Goal: Task Accomplishment & Management: Use online tool/utility

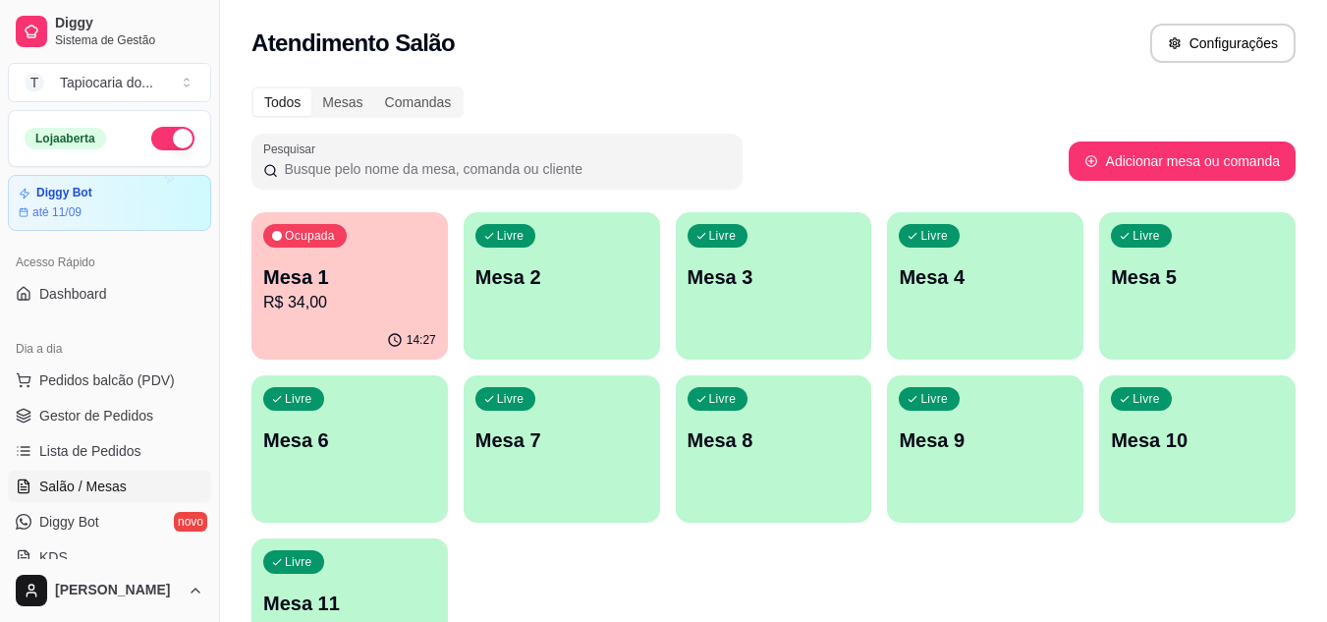
click at [395, 286] on p "Mesa 1" at bounding box center [349, 277] width 173 height 28
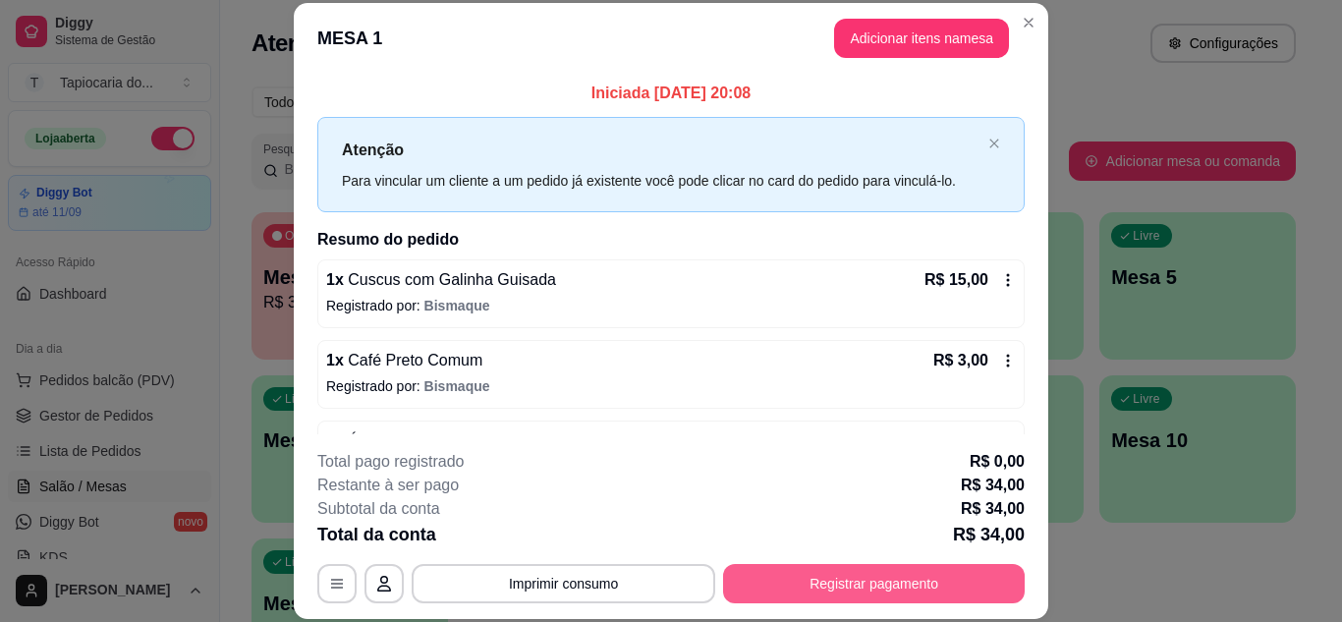
click at [914, 583] on button "Registrar pagamento" at bounding box center [874, 583] width 302 height 39
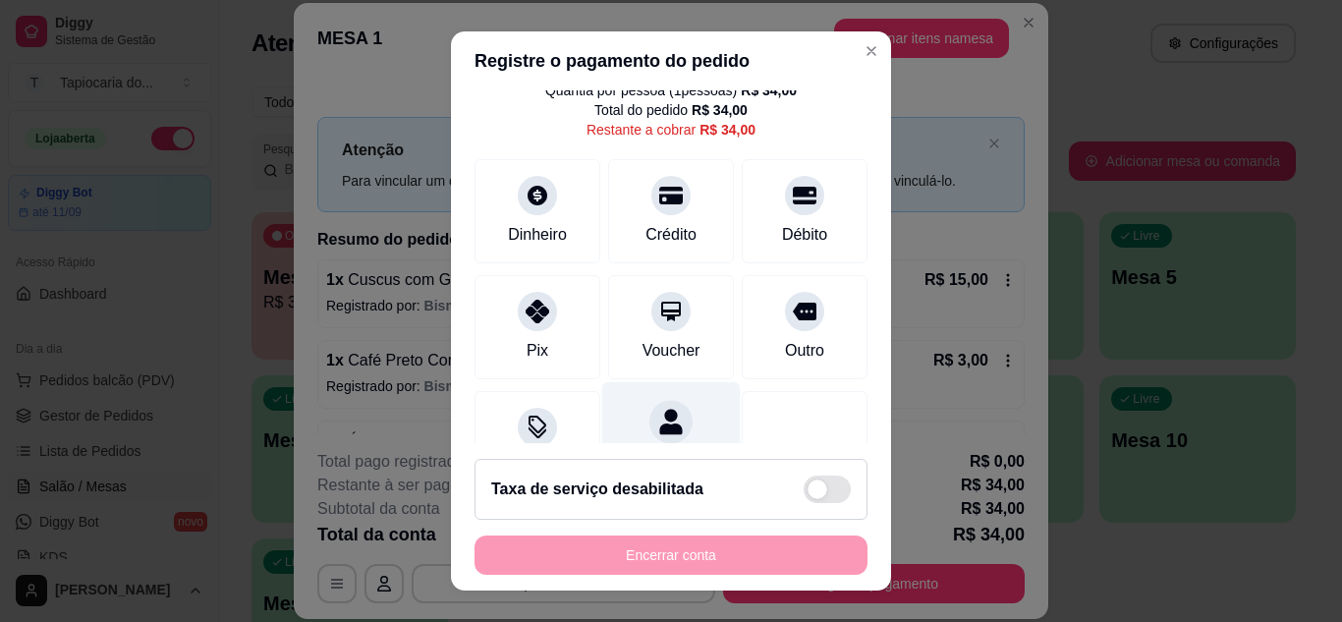
scroll to position [151, 0]
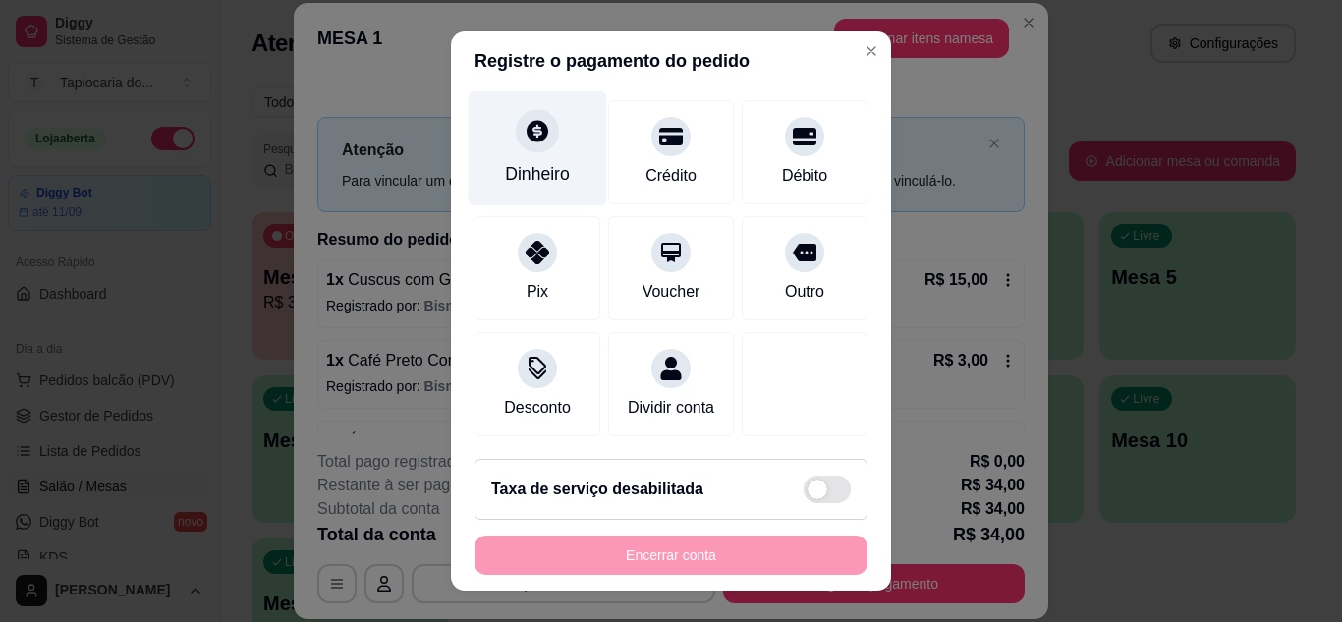
click at [535, 166] on div "Dinheiro" at bounding box center [538, 147] width 139 height 115
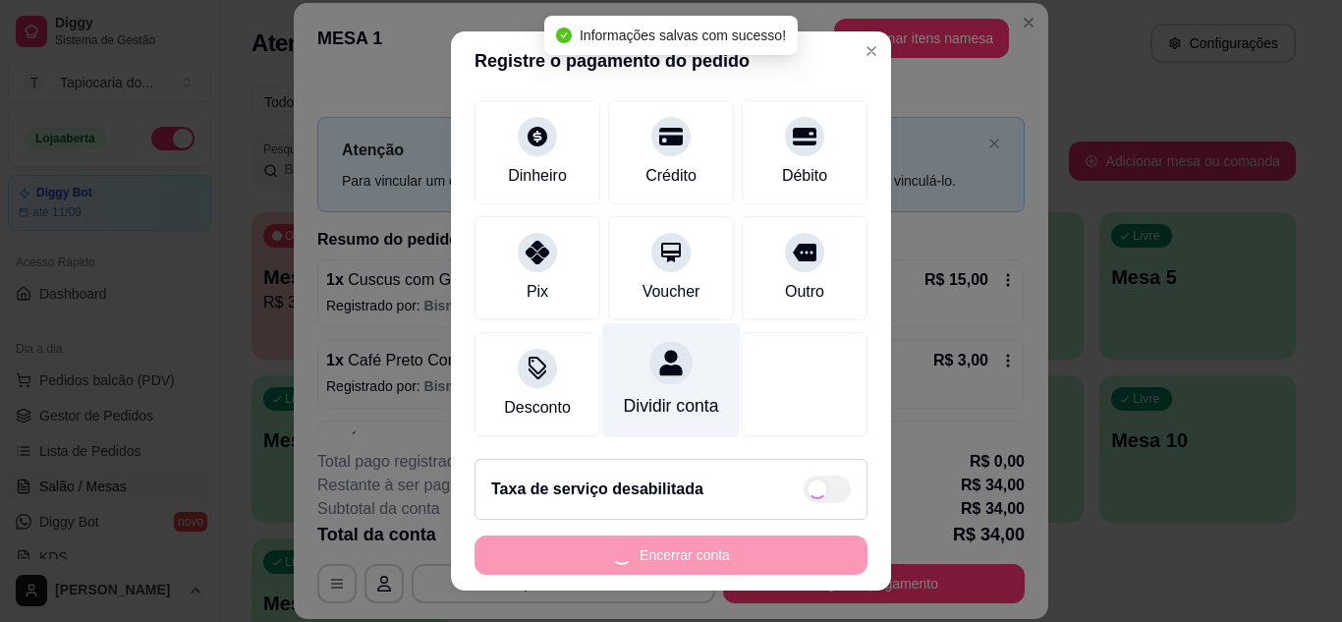
type input "R$ 0,00"
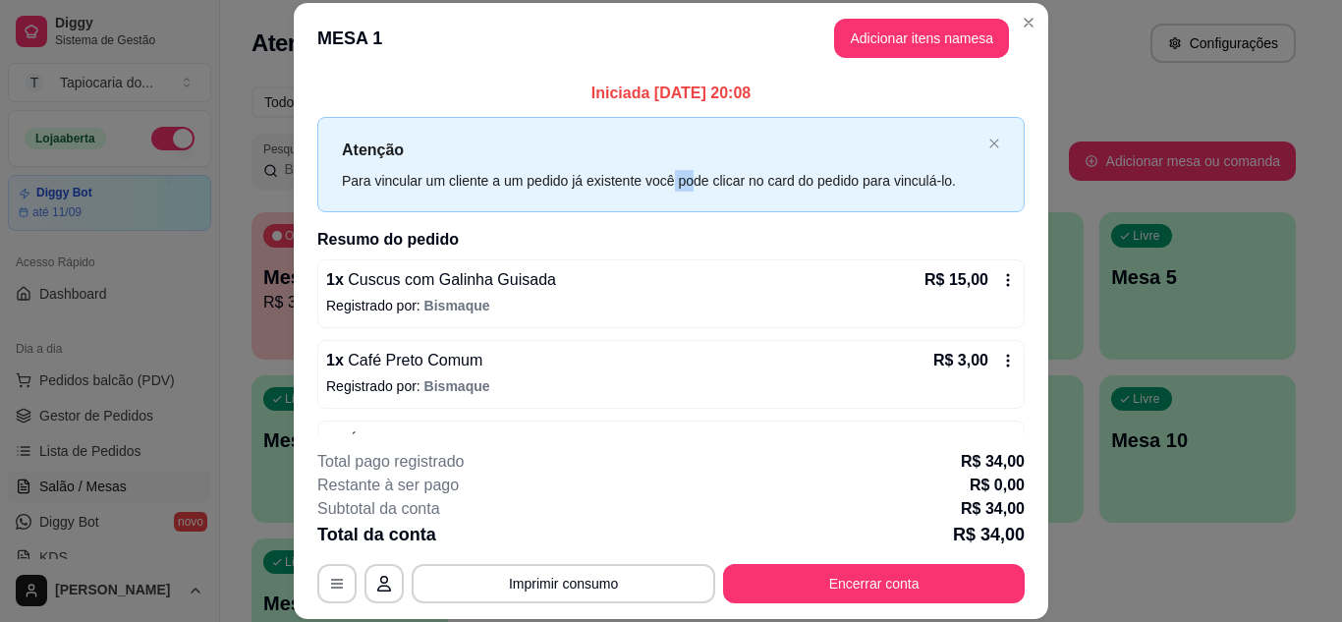
drag, startPoint x: 682, startPoint y: 185, endPoint x: 664, endPoint y: 174, distance: 20.7
click at [664, 177] on div "Para vincular um cliente a um pedido já existente você pode clicar no card do p…" at bounding box center [661, 181] width 639 height 22
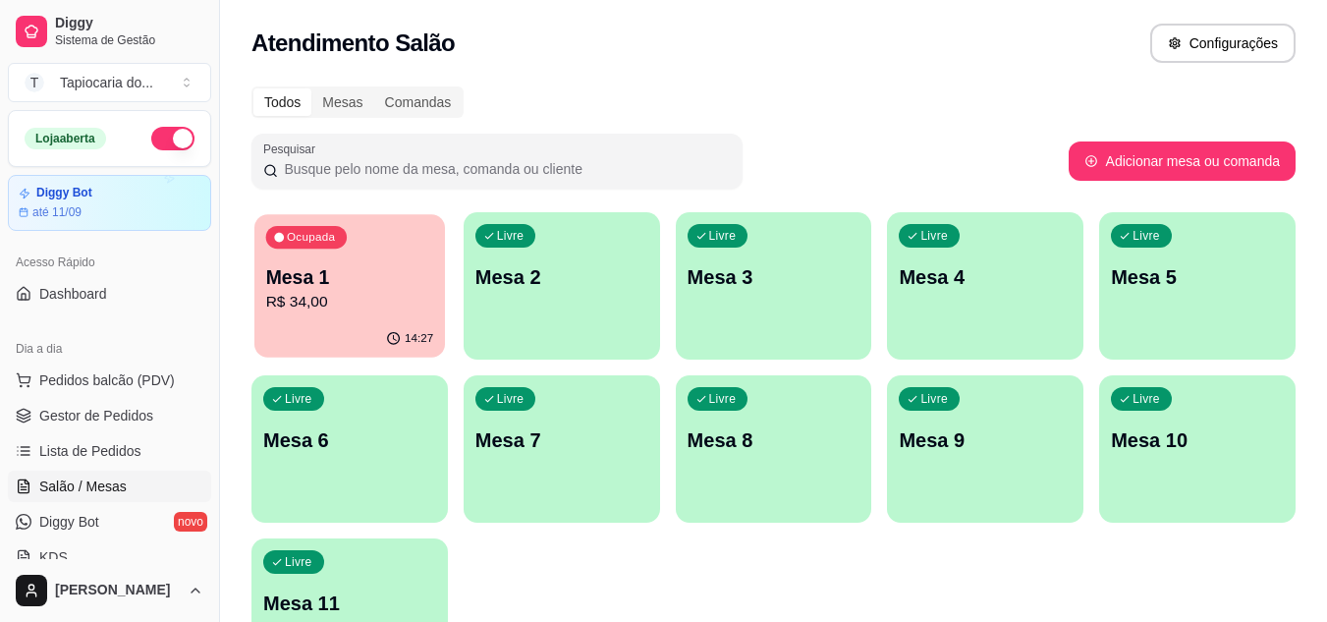
click at [327, 299] on p "R$ 34,00" at bounding box center [350, 302] width 168 height 23
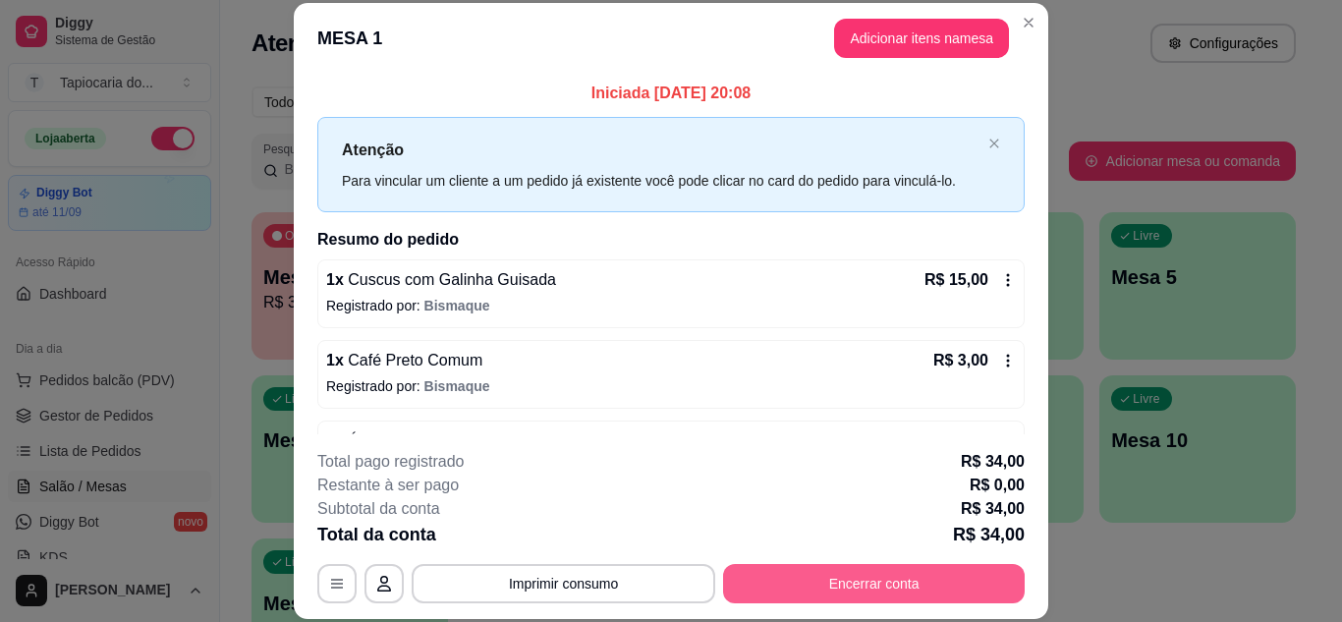
click at [819, 580] on button "Encerrar conta" at bounding box center [874, 583] width 302 height 39
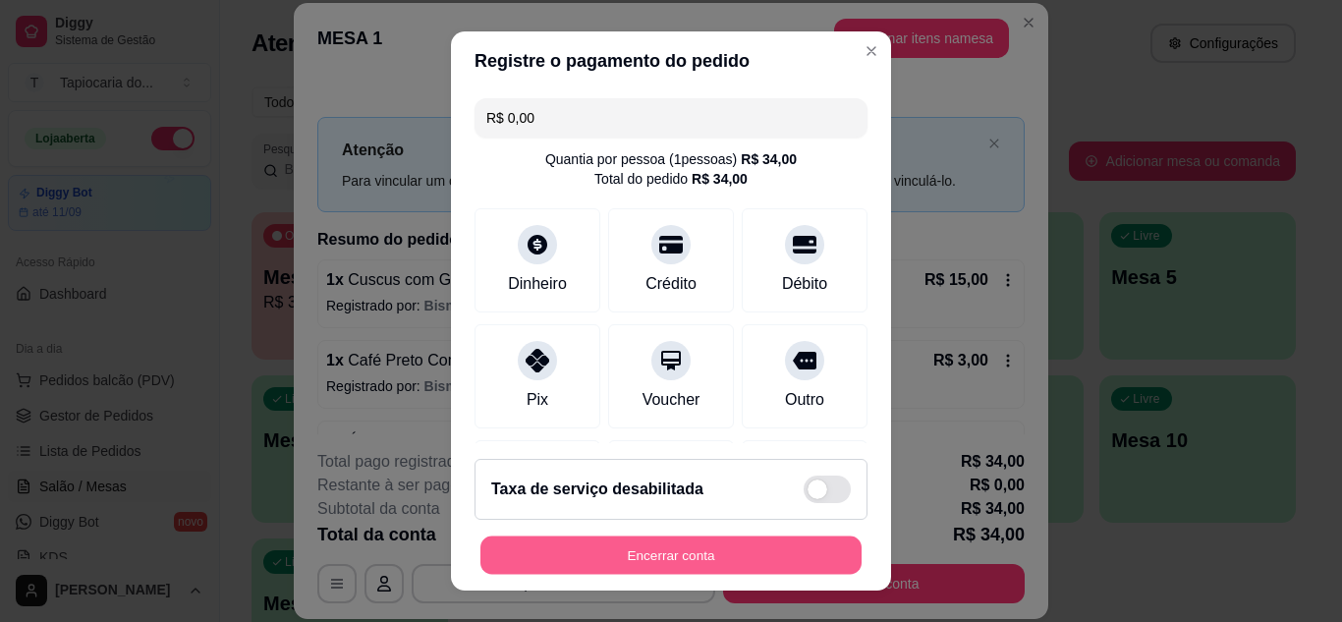
click at [788, 554] on button "Encerrar conta" at bounding box center [670, 555] width 381 height 38
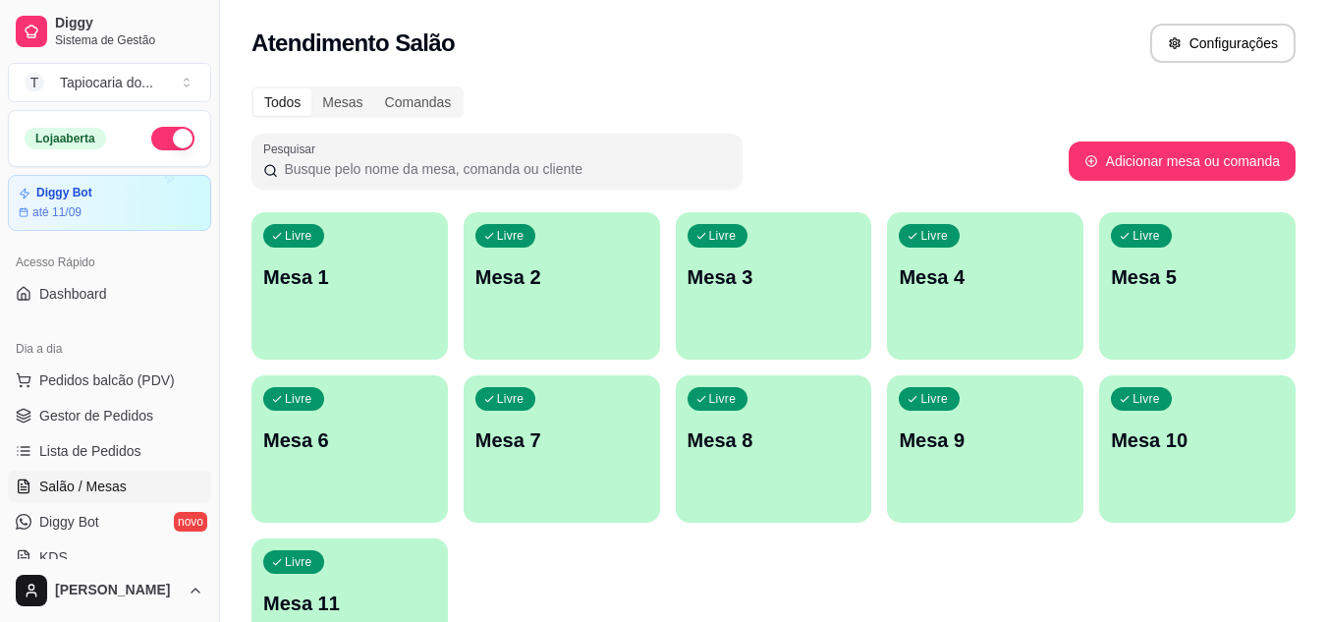
click at [541, 273] on p "Mesa 2" at bounding box center [562, 277] width 173 height 28
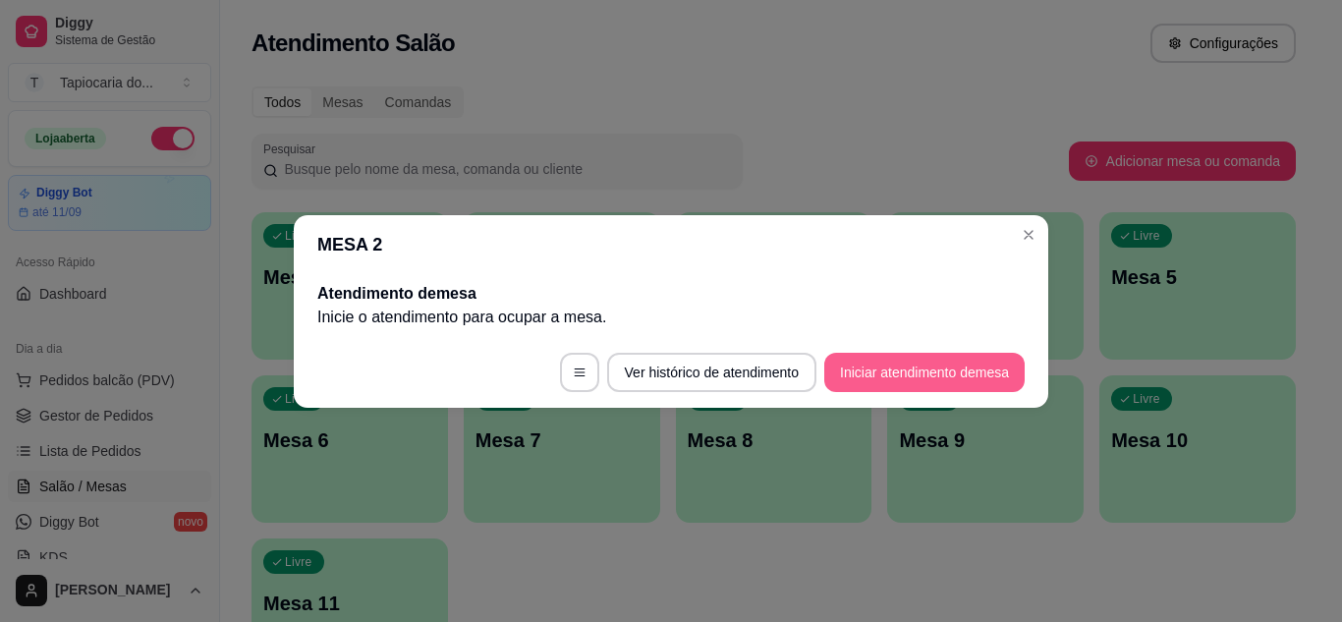
click at [896, 369] on button "Iniciar atendimento de mesa" at bounding box center [924, 372] width 200 height 39
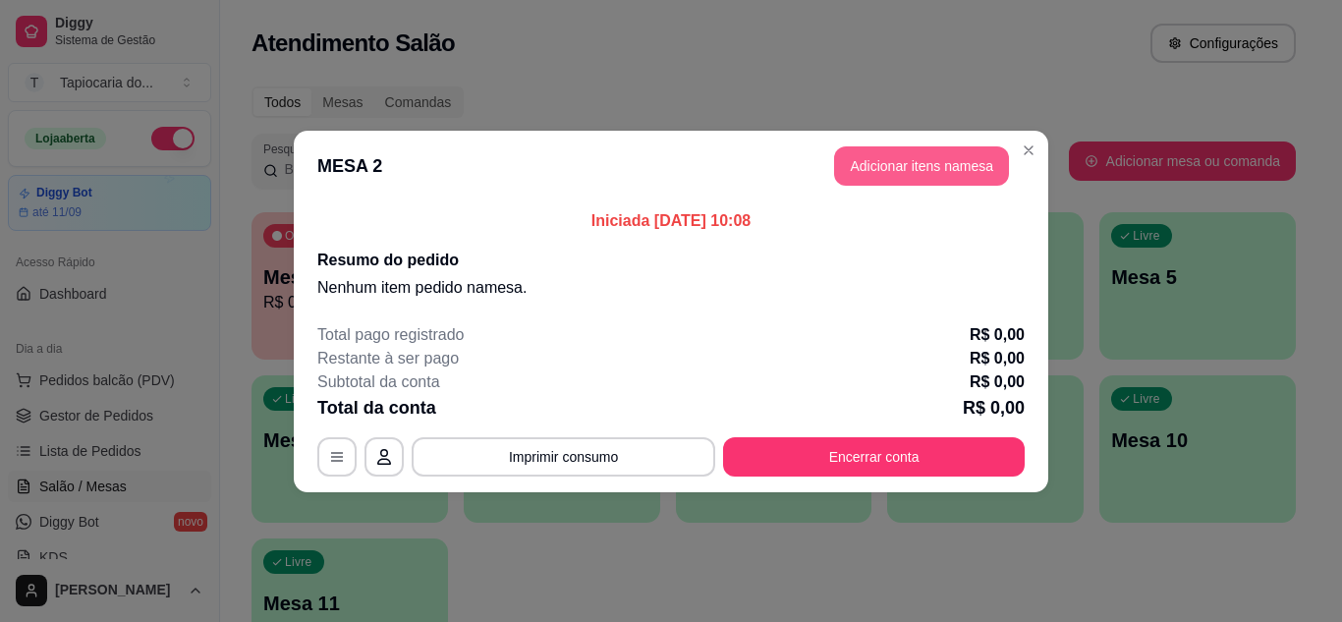
click at [853, 166] on button "Adicionar itens na mesa" at bounding box center [921, 165] width 175 height 39
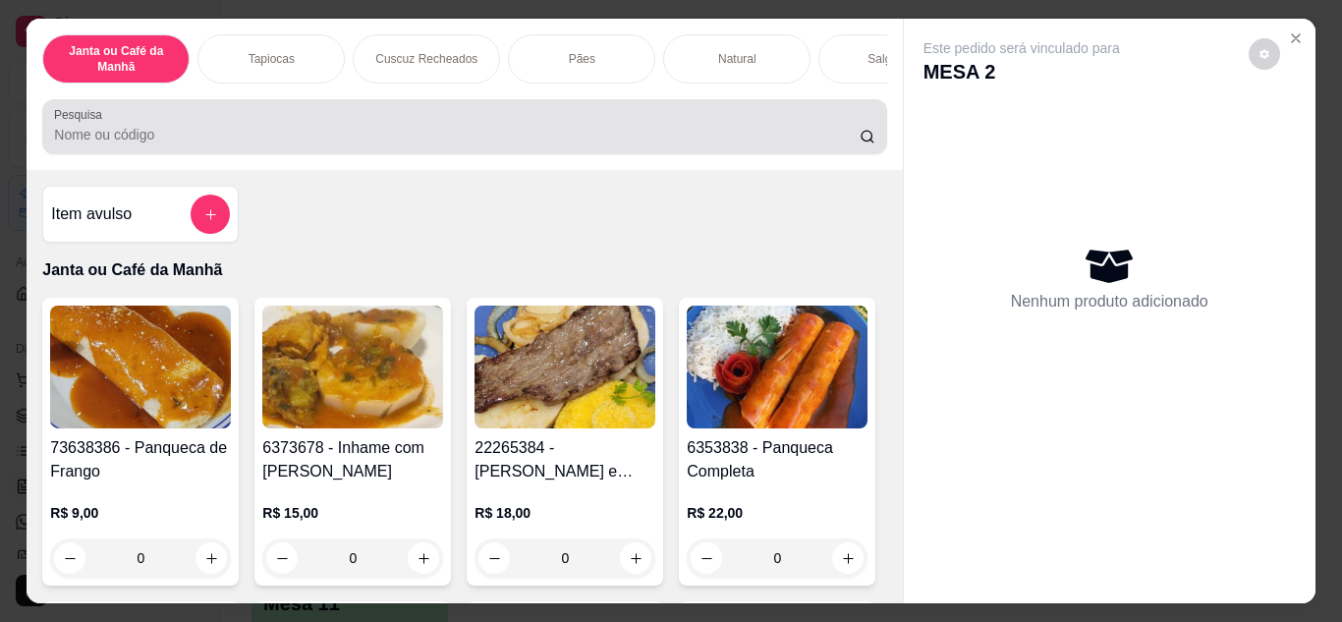
click at [507, 126] on div at bounding box center [464, 126] width 820 height 39
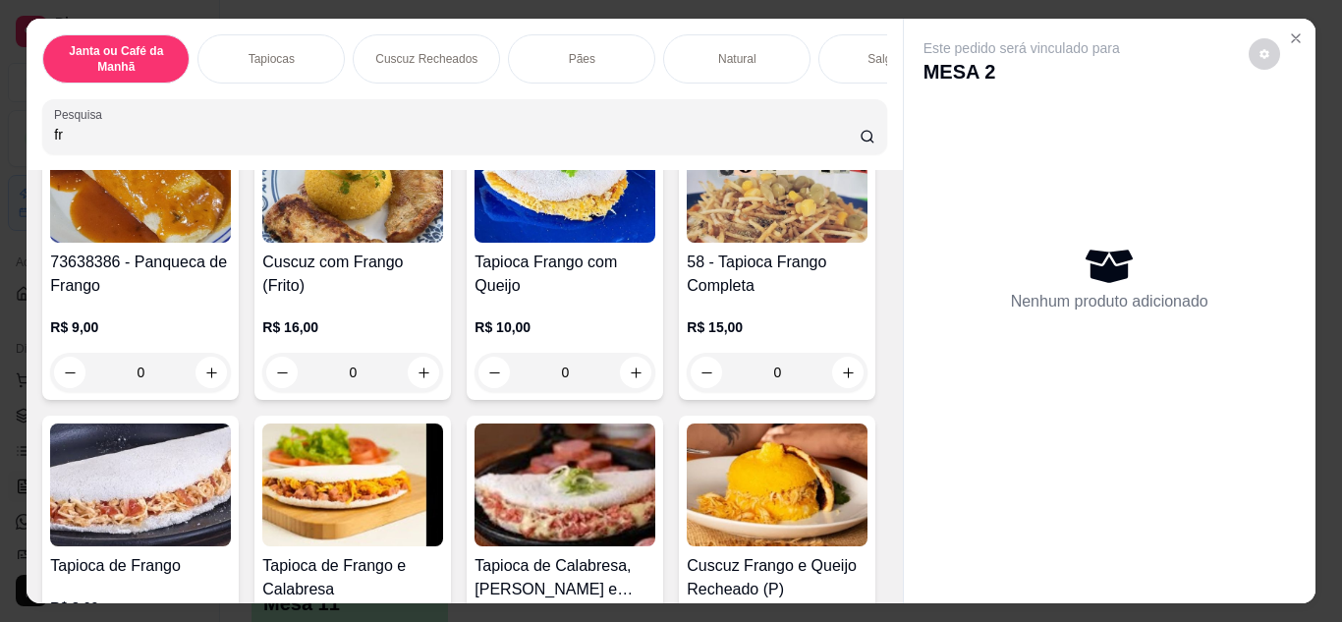
scroll to position [197, 0]
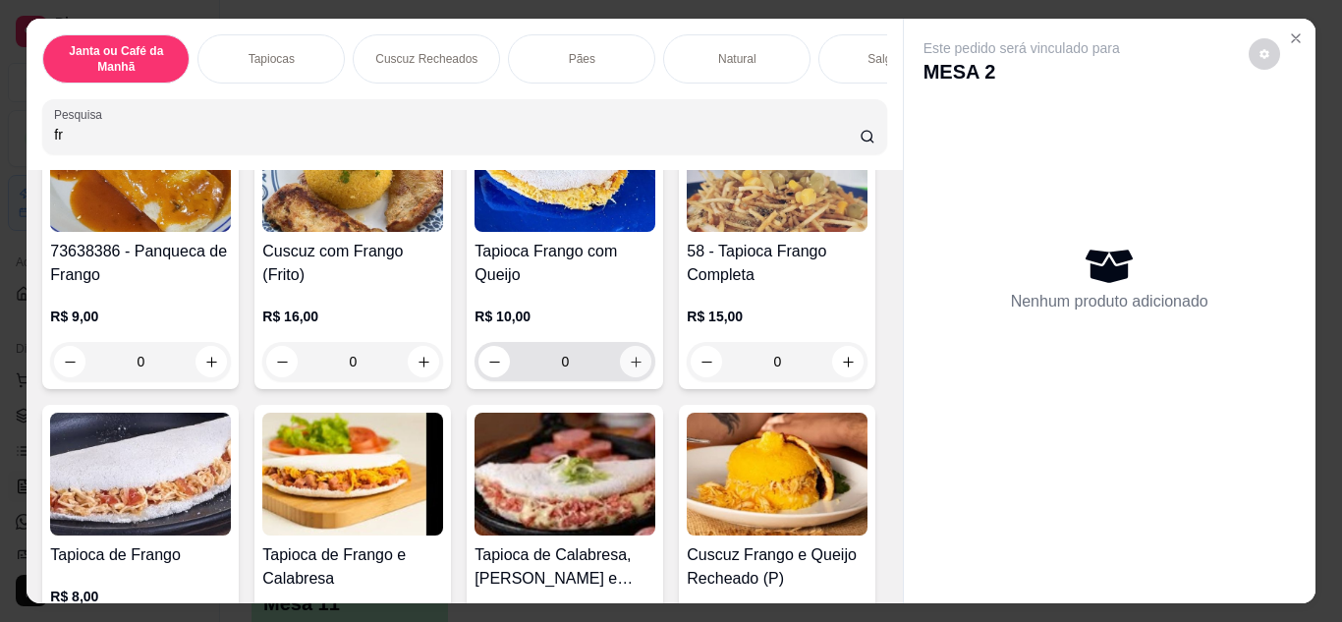
type input "fr"
click at [633, 361] on button "increase-product-quantity" at bounding box center [636, 361] width 30 height 30
type input "2"
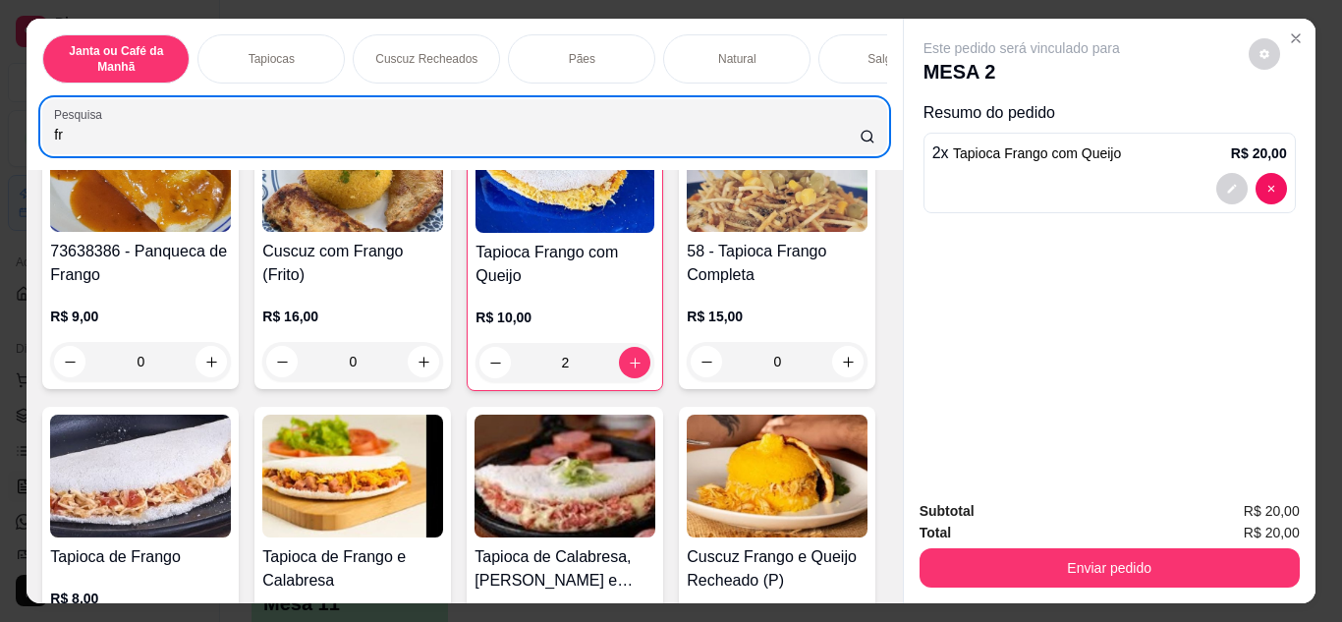
drag, startPoint x: 365, startPoint y: 118, endPoint x: 0, endPoint y: 141, distance: 365.3
click at [0, 141] on div "Janta ou Café da Manhã Tapiocas Cuscuz Recheados Pães Natural Salgados Tapiocas…" at bounding box center [671, 311] width 1342 height 622
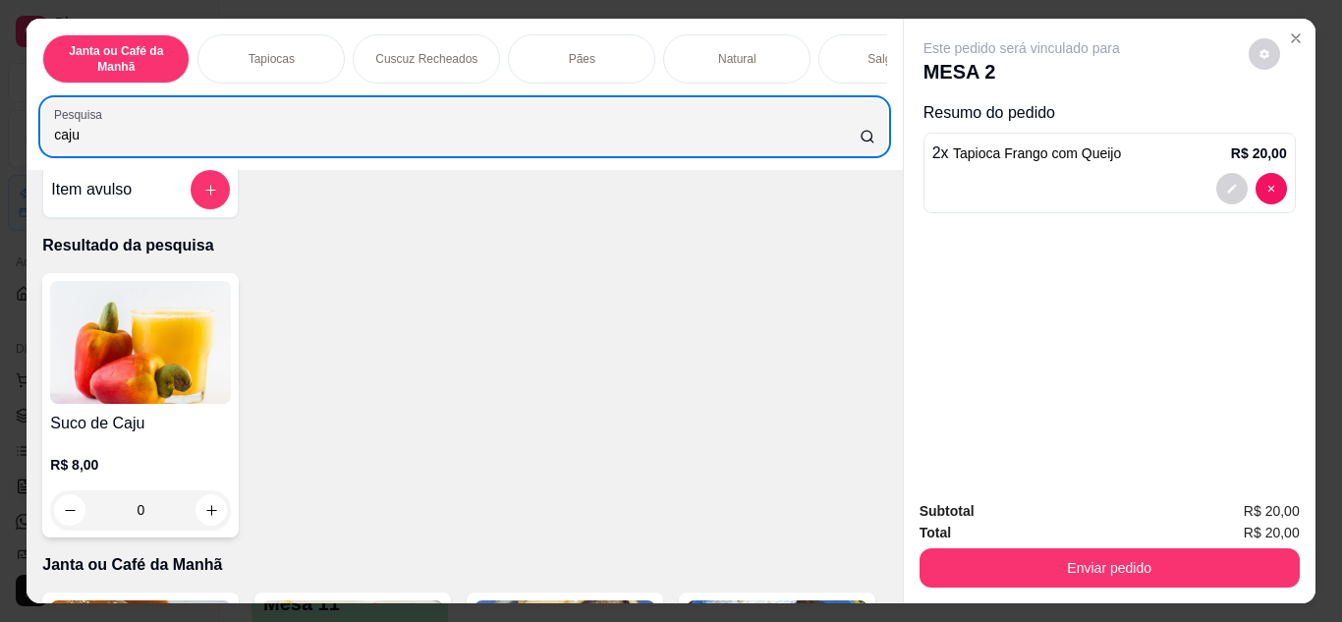
scroll to position [0, 0]
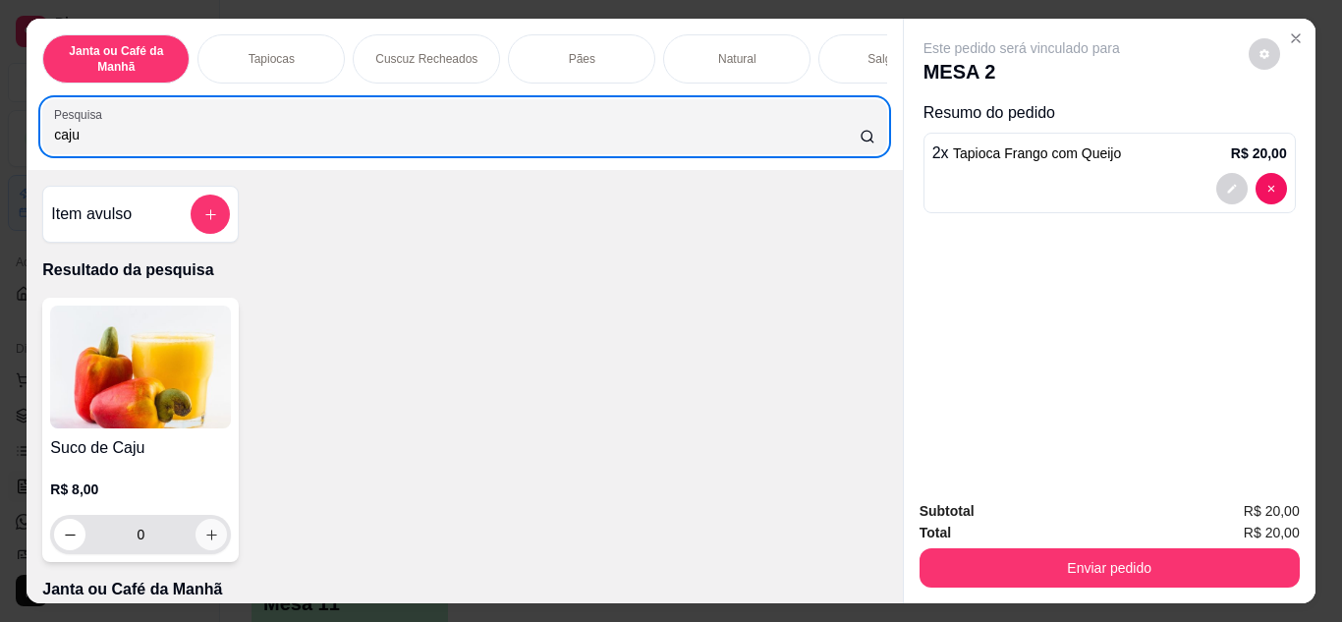
type input "caju"
click at [196, 550] on button "increase-product-quantity" at bounding box center [211, 534] width 31 height 31
type input "1"
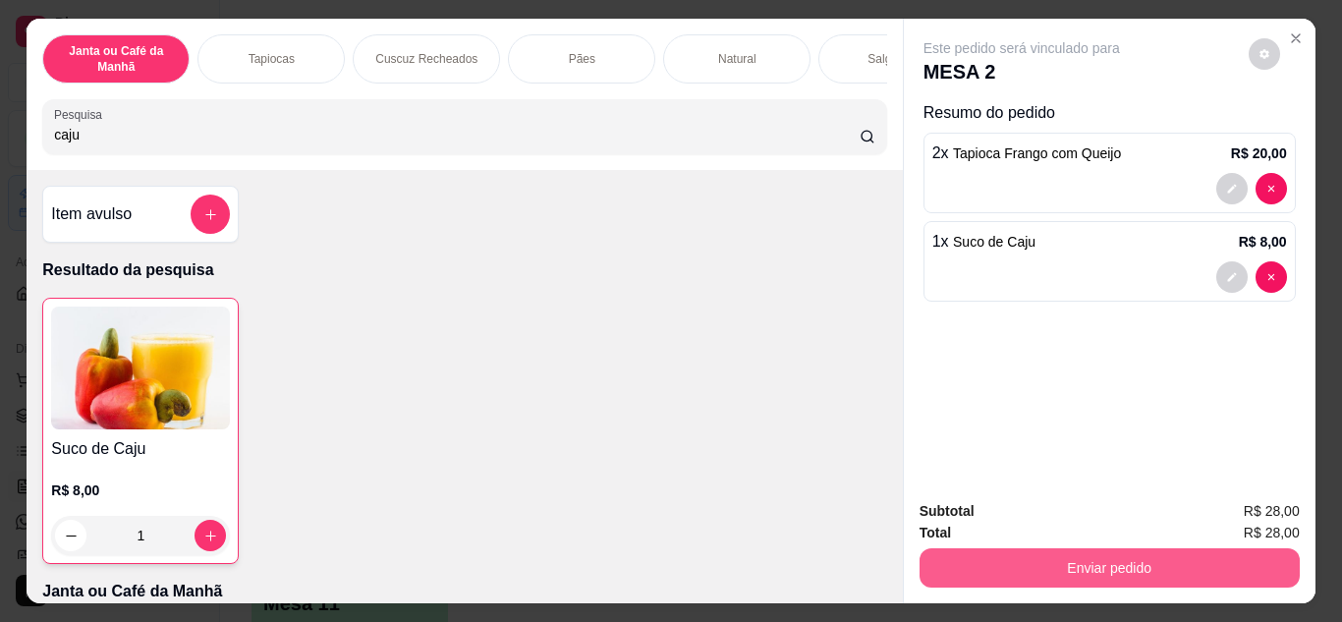
click at [1211, 552] on button "Enviar pedido" at bounding box center [1110, 567] width 380 height 39
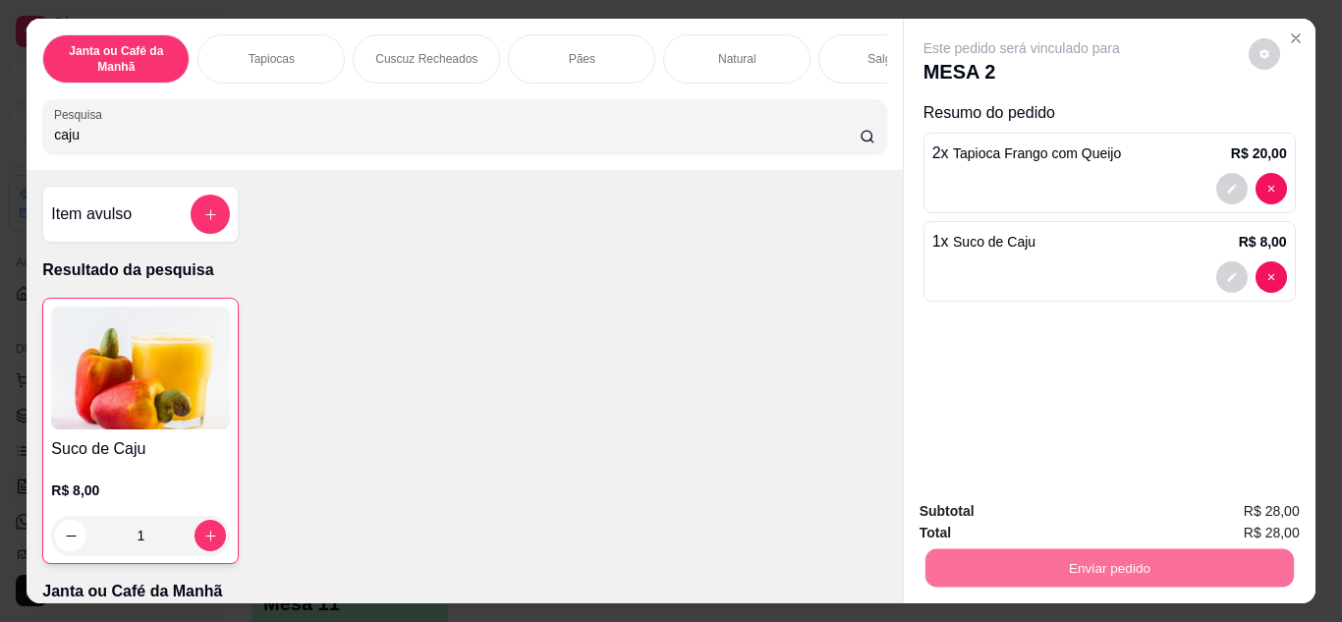
click at [1040, 516] on button "Não registrar e enviar pedido" at bounding box center [1044, 512] width 204 height 37
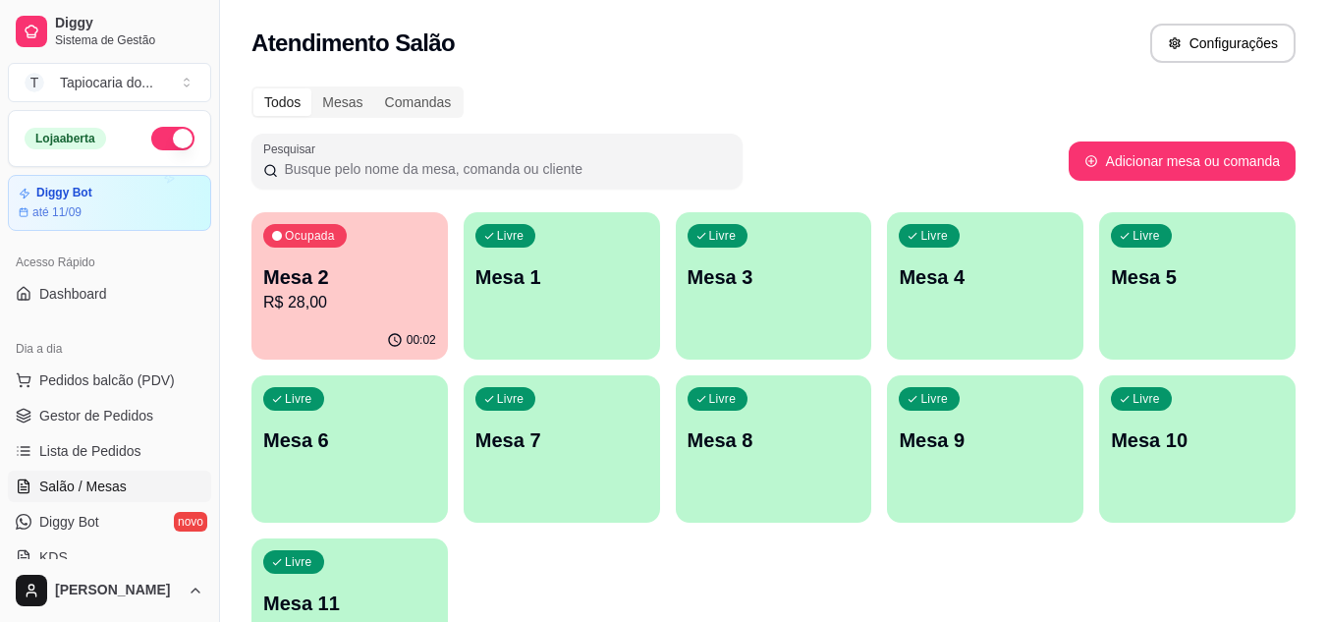
click at [567, 50] on div "Atendimento Salão Configurações" at bounding box center [774, 43] width 1044 height 39
click at [78, 427] on link "Gestor de Pedidos" at bounding box center [109, 415] width 203 height 31
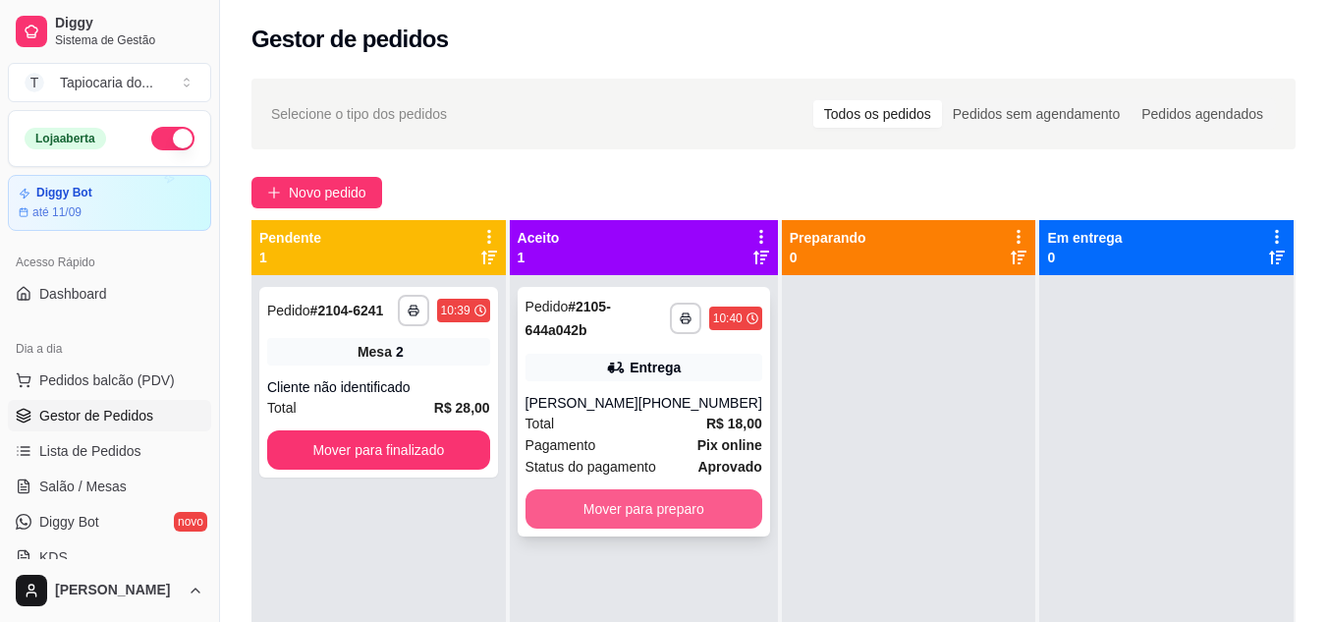
click at [619, 513] on button "Mover para preparo" at bounding box center [644, 508] width 237 height 39
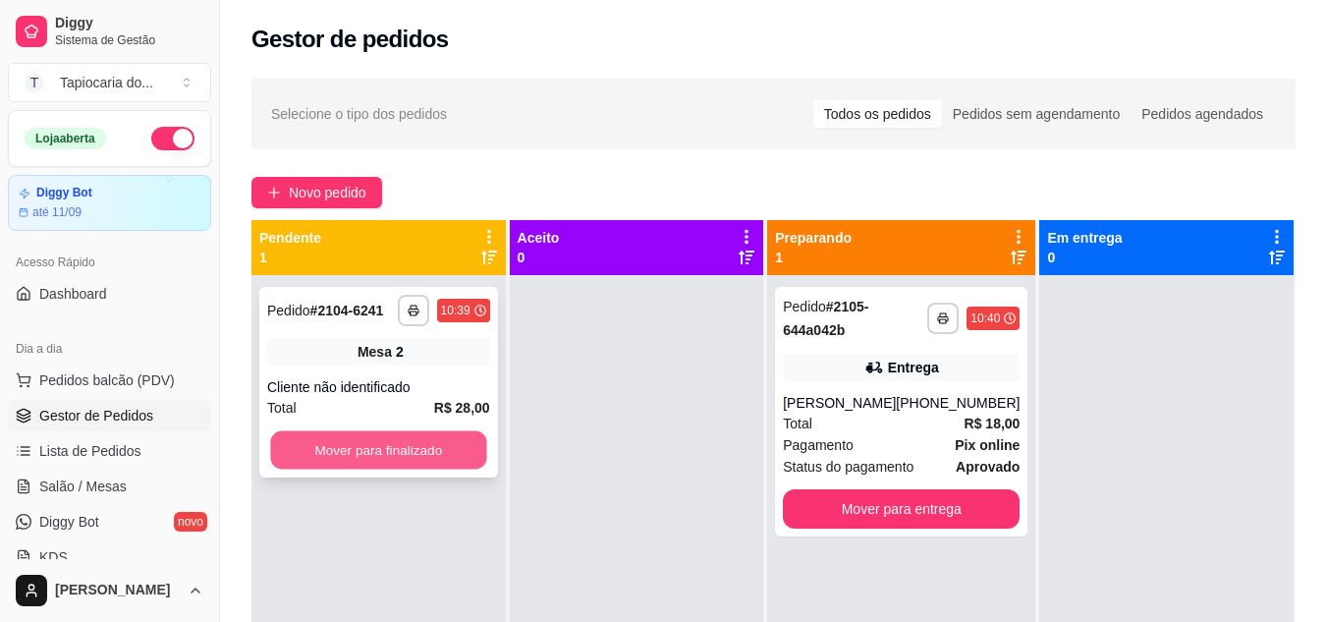
click at [431, 447] on button "Mover para finalizado" at bounding box center [378, 450] width 216 height 38
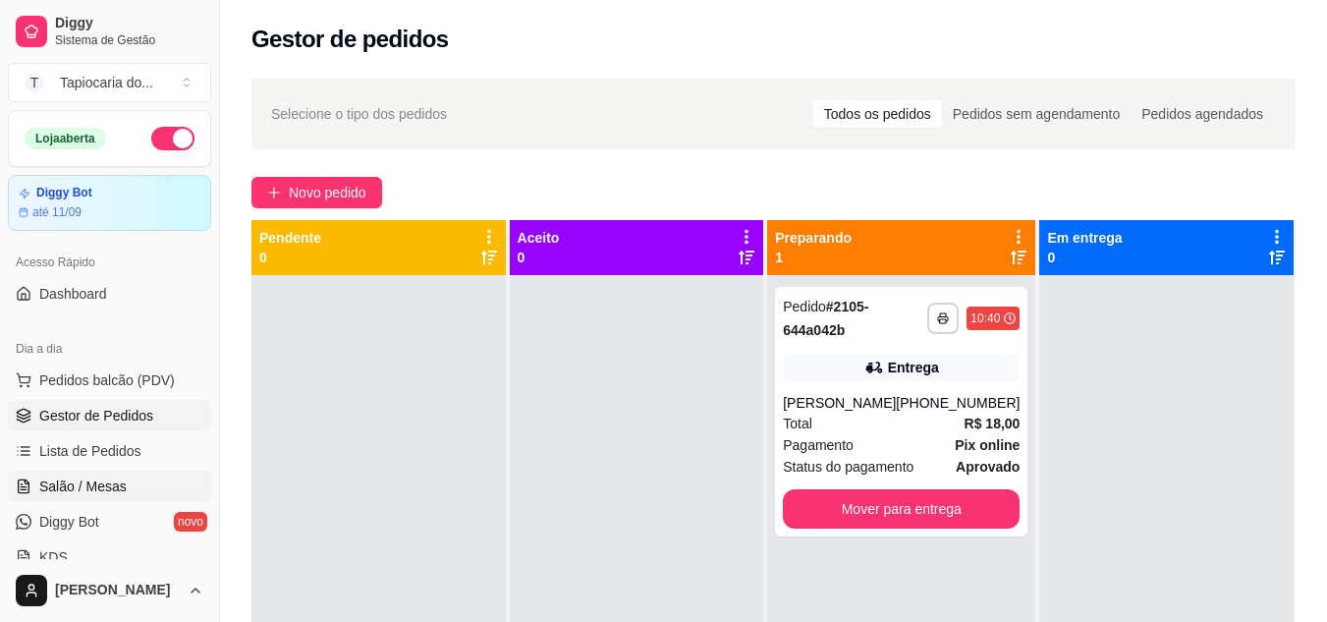
click at [104, 492] on span "Salão / Mesas" at bounding box center [82, 487] width 87 height 20
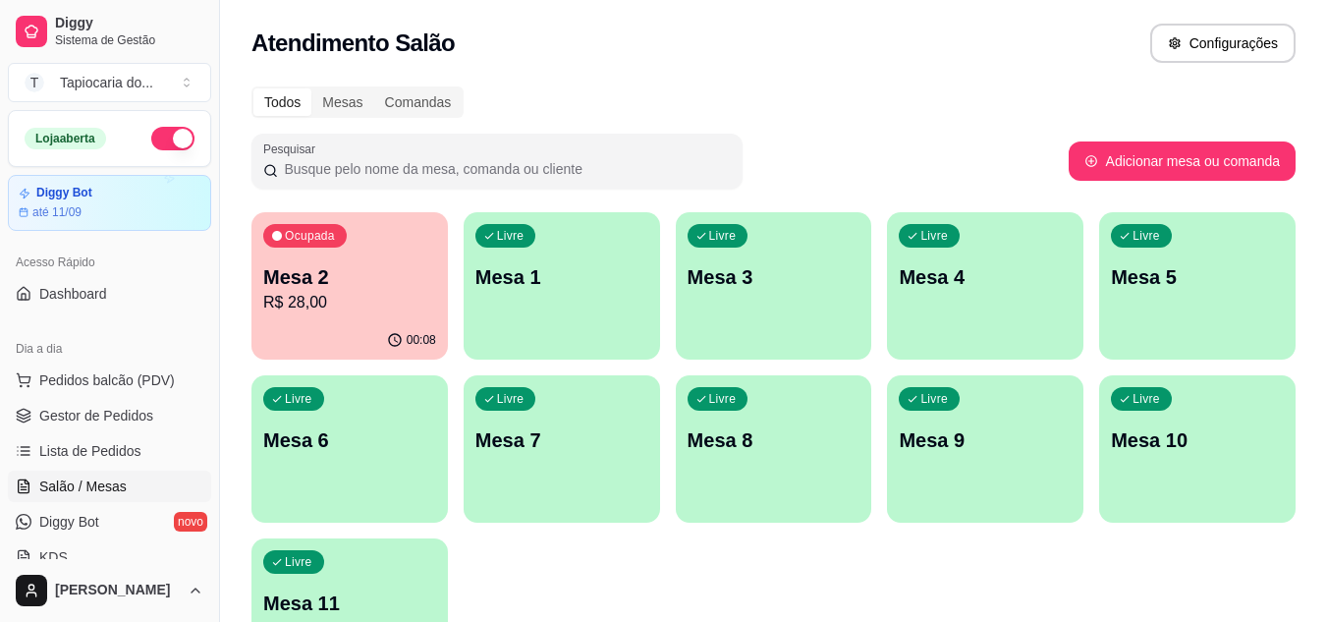
click at [300, 290] on div "Mesa 2 R$ 28,00" at bounding box center [349, 288] width 173 height 51
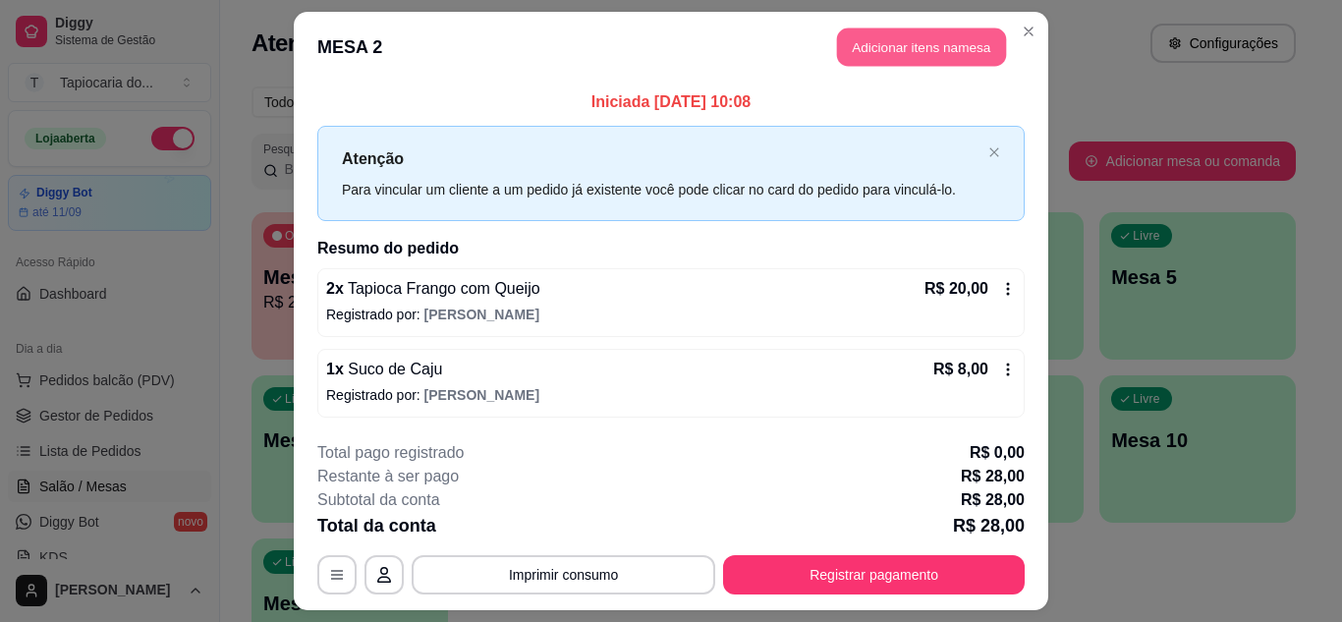
click at [921, 56] on button "Adicionar itens na mesa" at bounding box center [921, 47] width 169 height 38
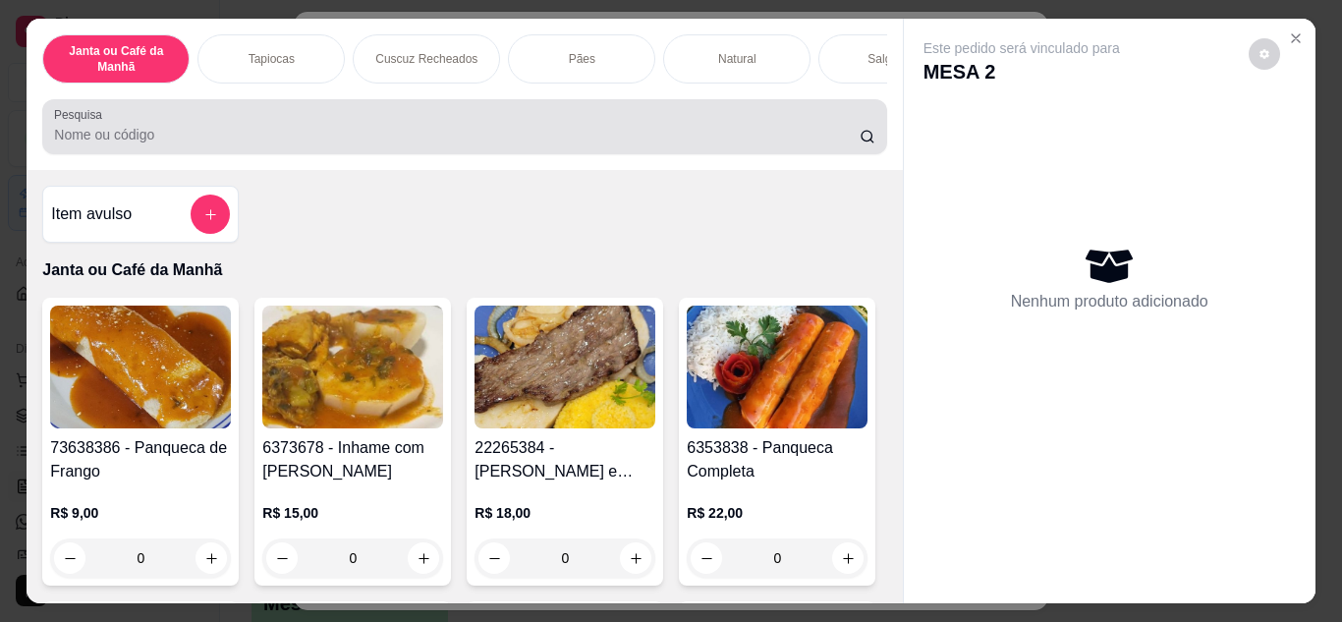
click at [495, 143] on input "Pesquisa" at bounding box center [457, 135] width 806 height 20
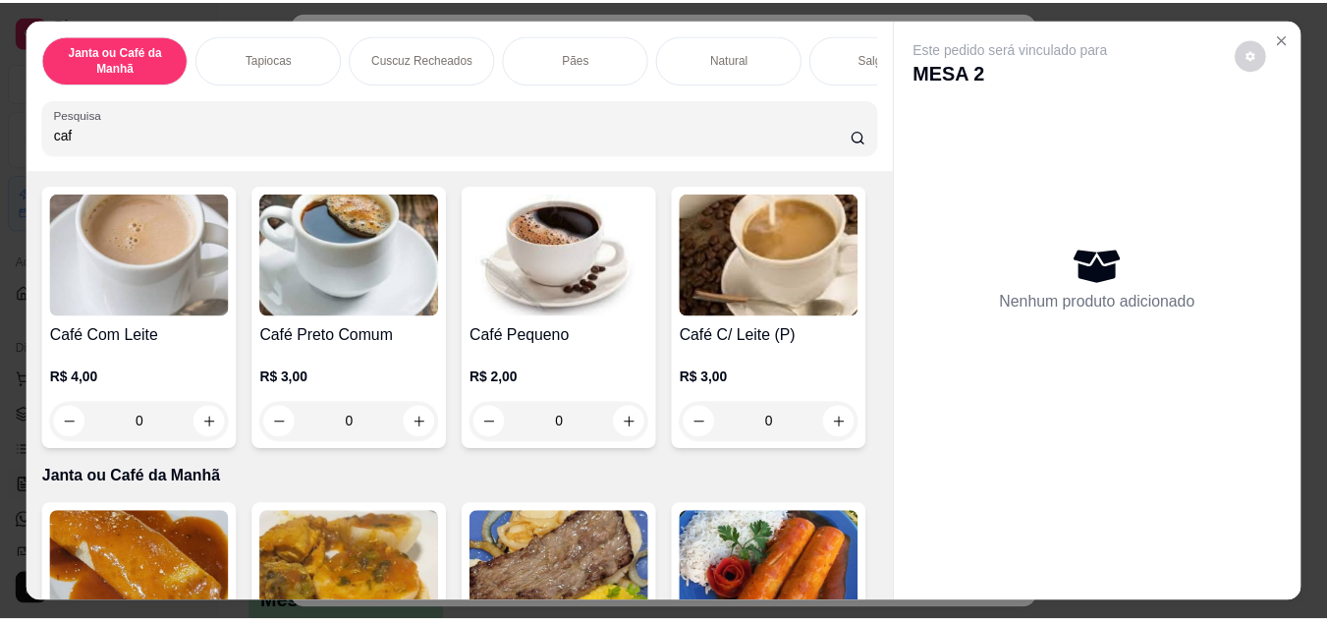
scroll to position [197, 0]
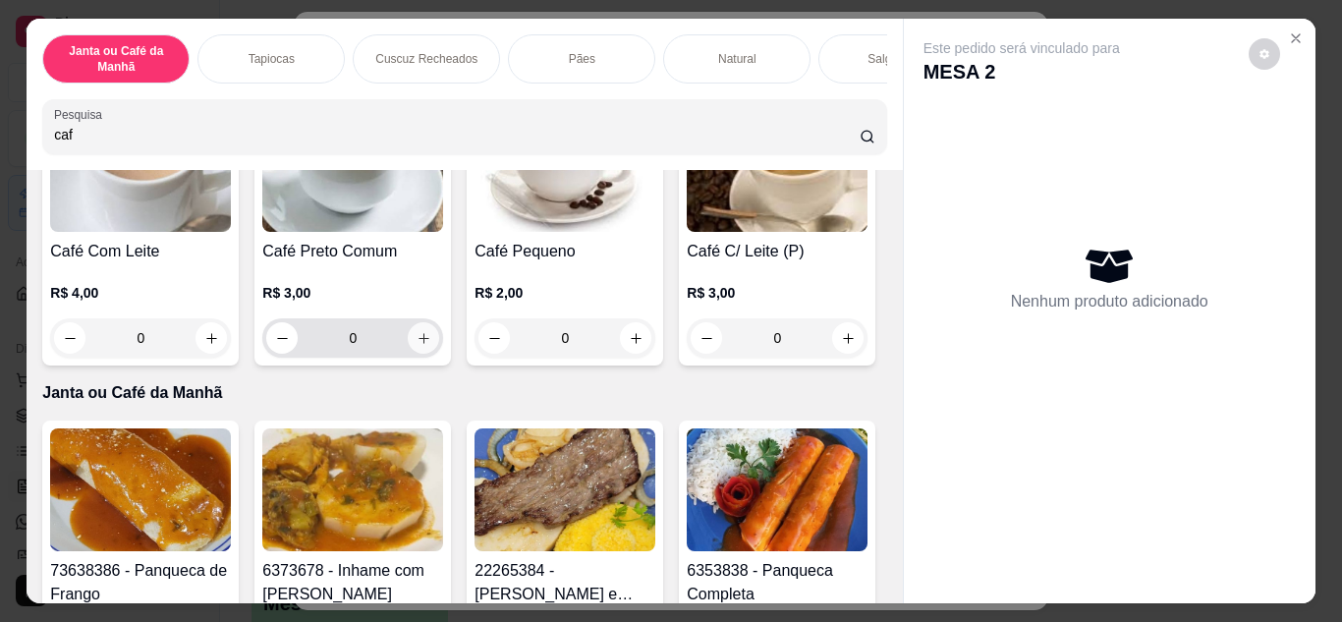
type input "caf"
click at [417, 346] on icon "increase-product-quantity" at bounding box center [424, 338] width 15 height 15
type input "1"
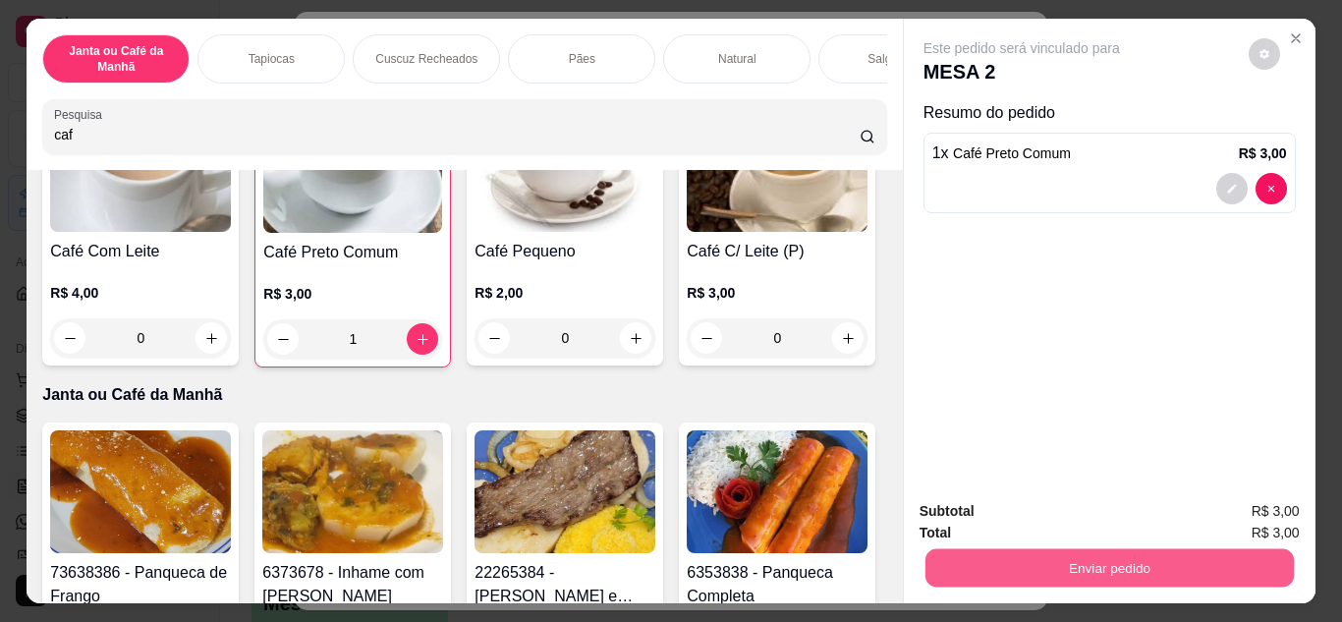
click at [1111, 564] on button "Enviar pedido" at bounding box center [1109, 568] width 368 height 38
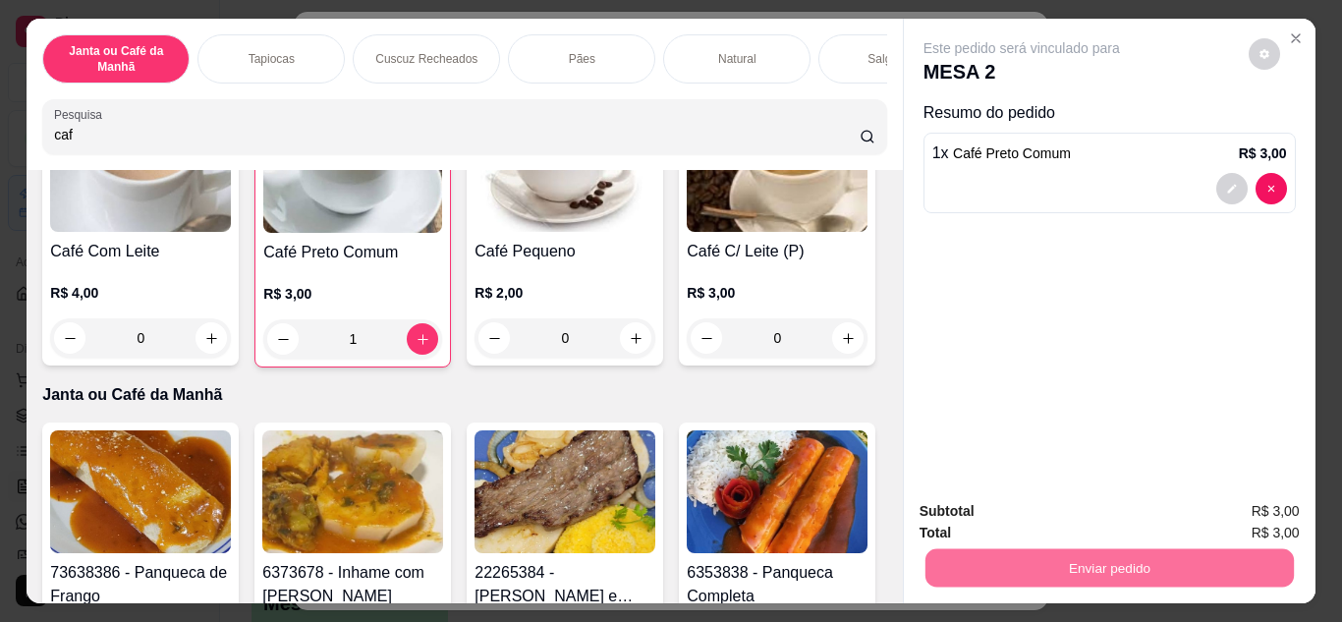
click at [1075, 511] on button "Não registrar e enviar pedido" at bounding box center [1044, 512] width 204 height 37
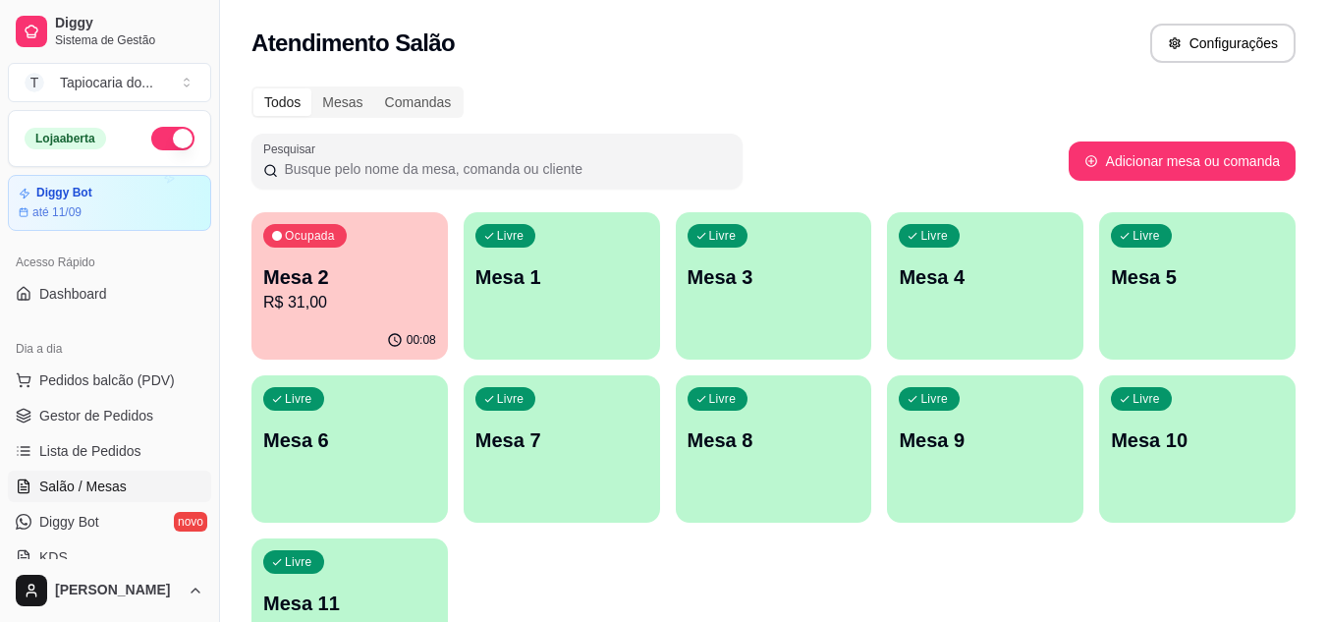
click at [321, 249] on div "Ocupada Mesa 2 R$ 31,00" at bounding box center [350, 266] width 197 height 109
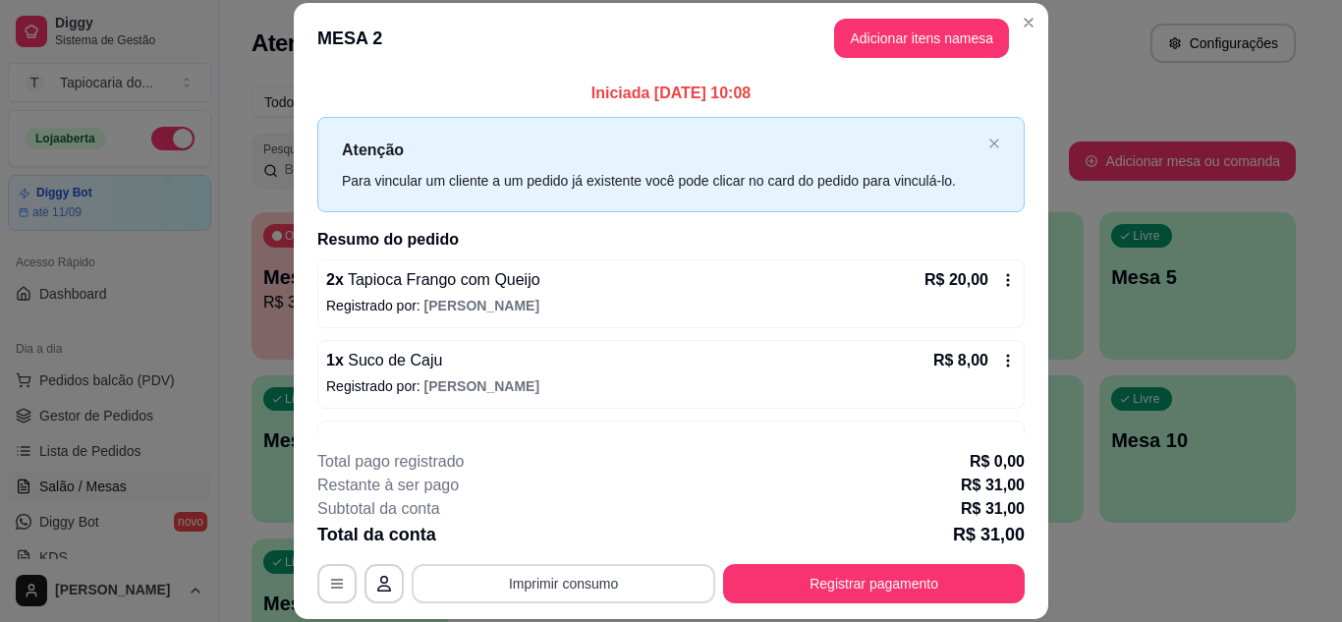
click at [588, 591] on button "Imprimir consumo" at bounding box center [564, 583] width 304 height 39
click at [569, 533] on button "Impressora" at bounding box center [562, 538] width 138 height 30
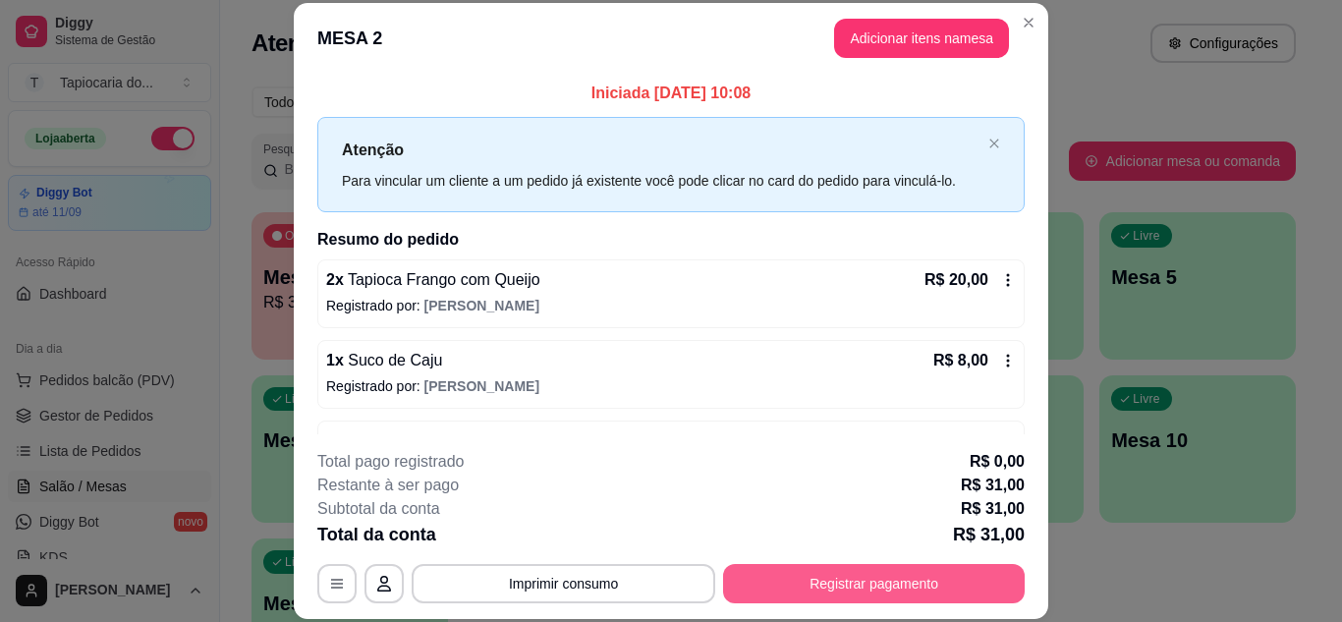
click at [867, 591] on button "Registrar pagamento" at bounding box center [874, 583] width 302 height 39
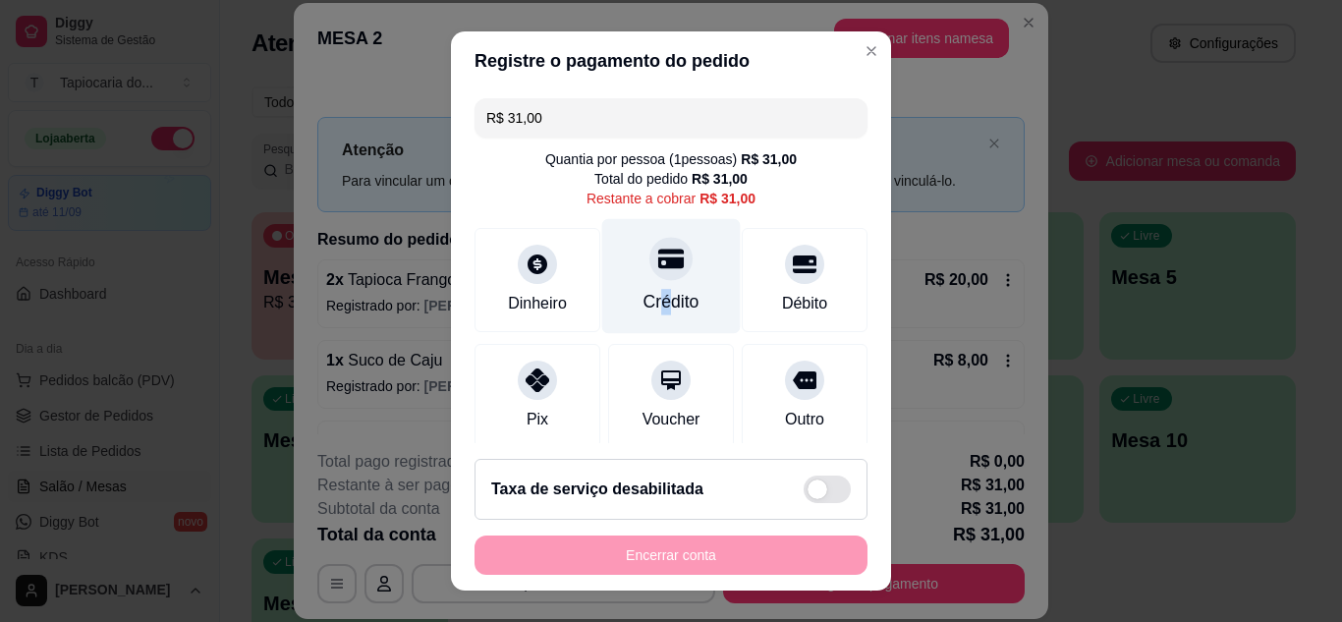
click at [643, 288] on div "Crédito" at bounding box center [671, 275] width 139 height 115
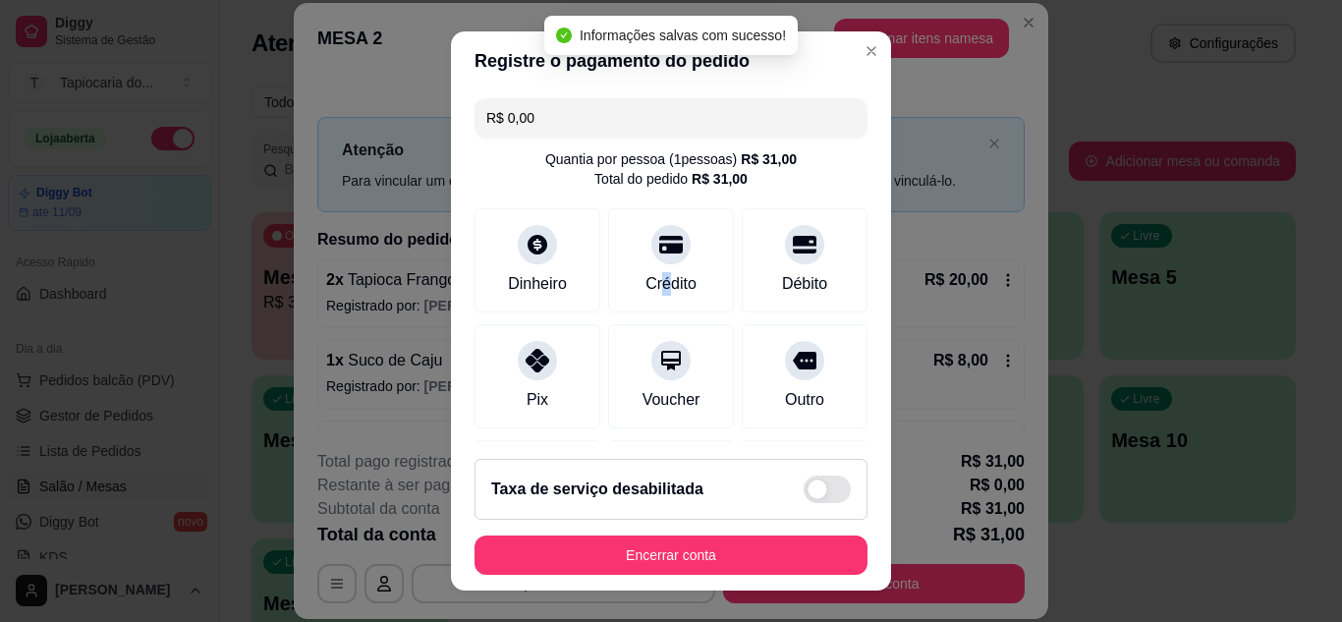
type input "R$ 0,00"
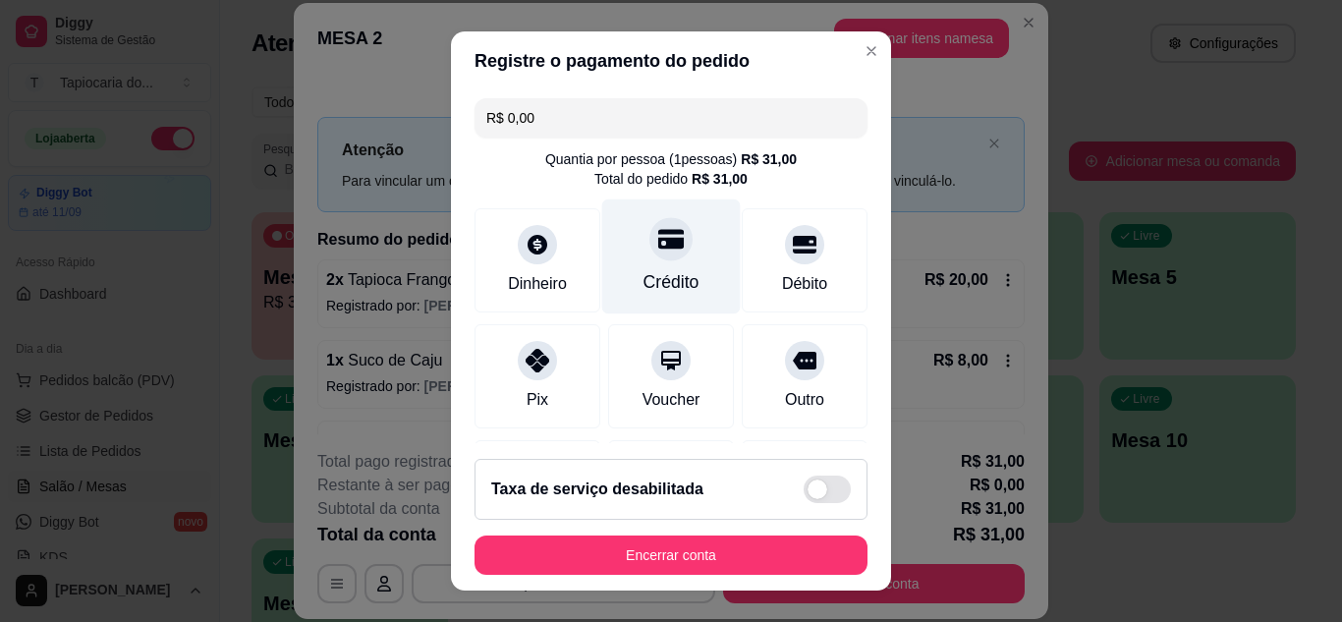
click at [652, 266] on div "Crédito" at bounding box center [671, 255] width 139 height 115
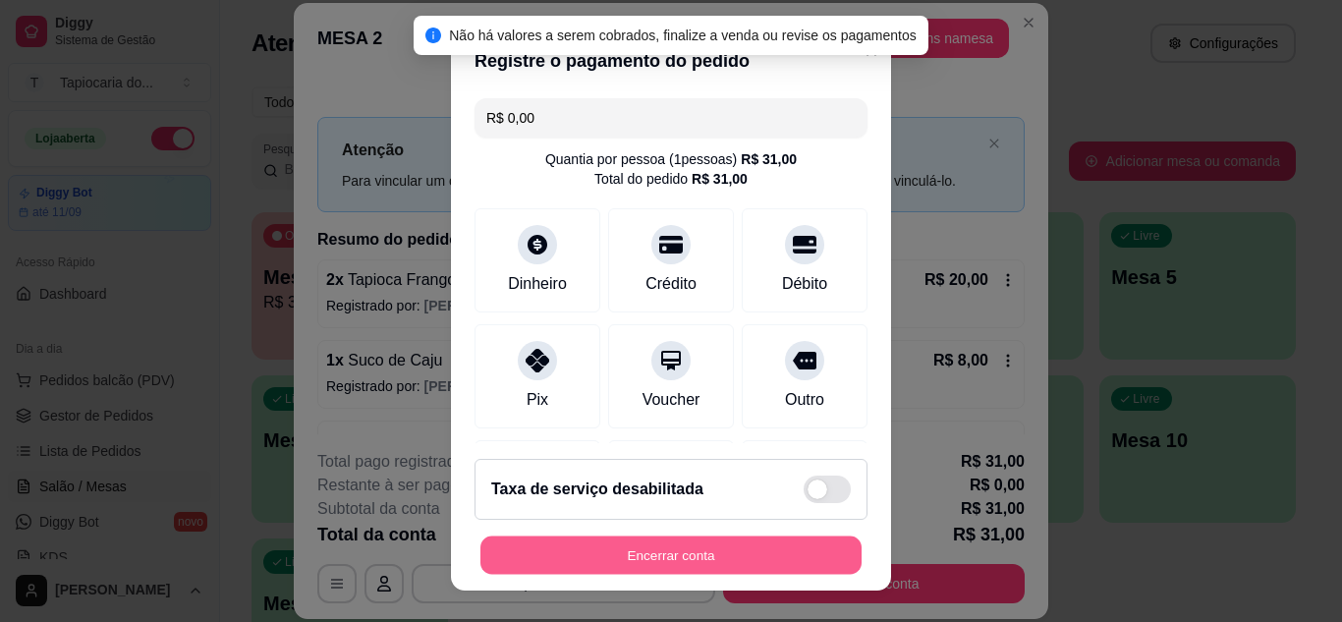
click at [702, 556] on button "Encerrar conta" at bounding box center [670, 555] width 381 height 38
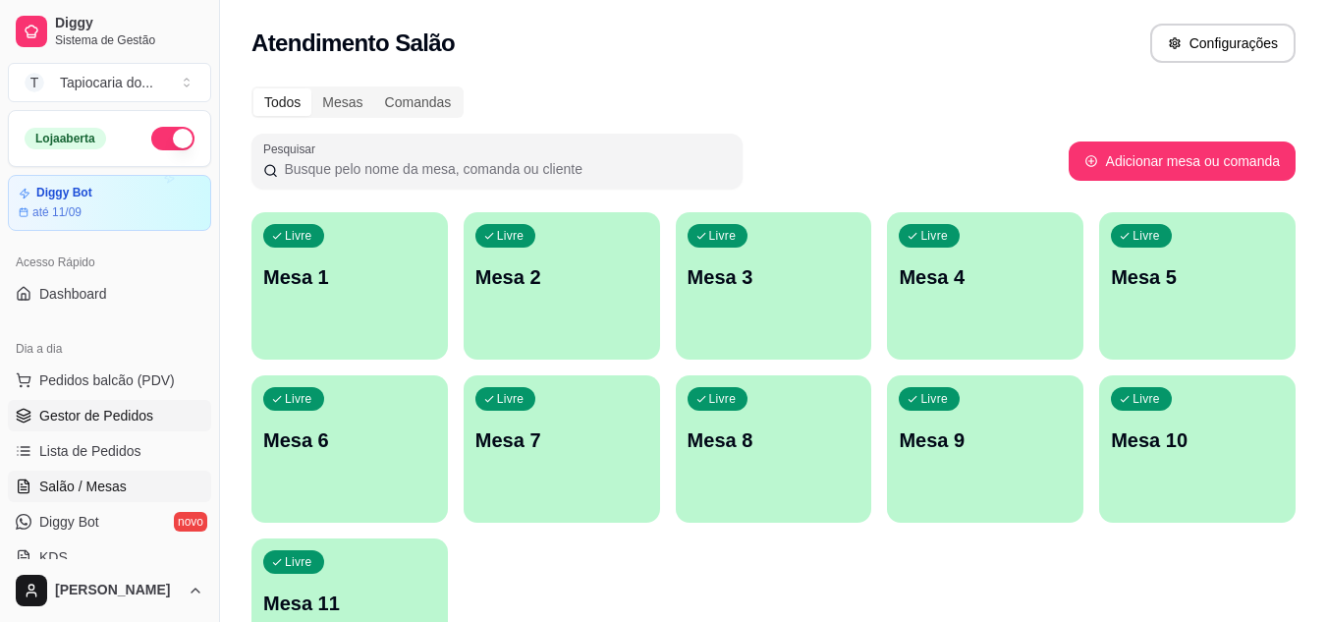
click at [91, 409] on span "Gestor de Pedidos" at bounding box center [96, 416] width 114 height 20
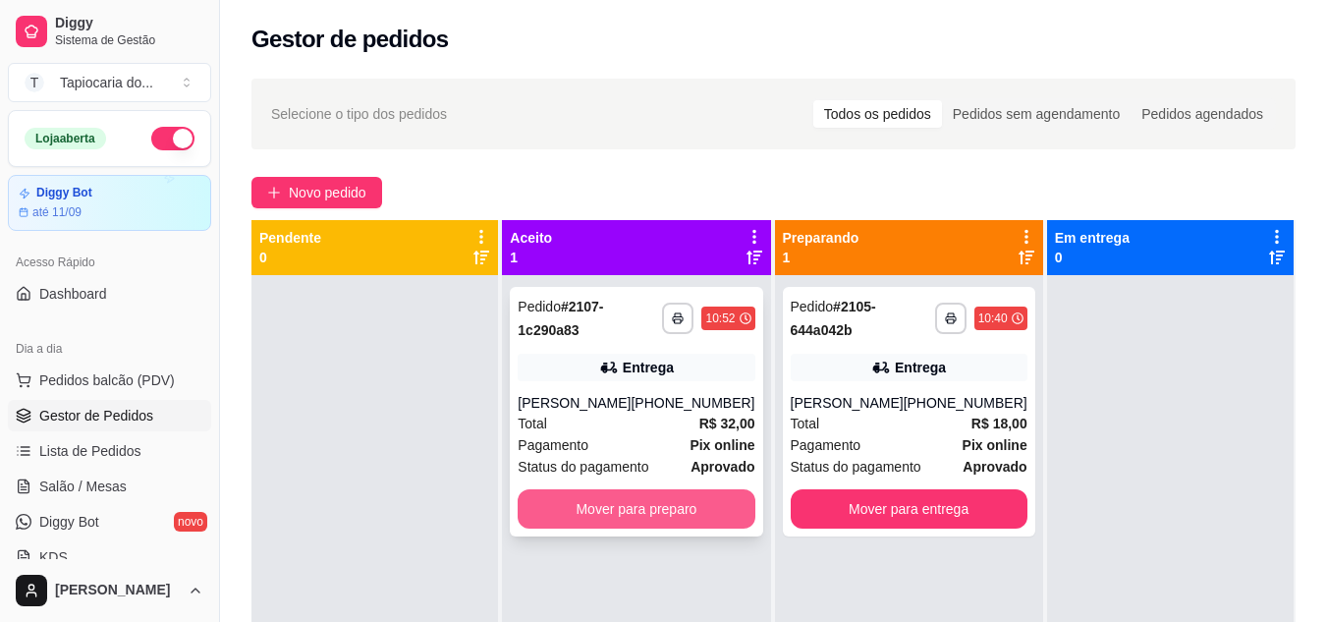
click at [657, 506] on button "Mover para preparo" at bounding box center [636, 508] width 237 height 39
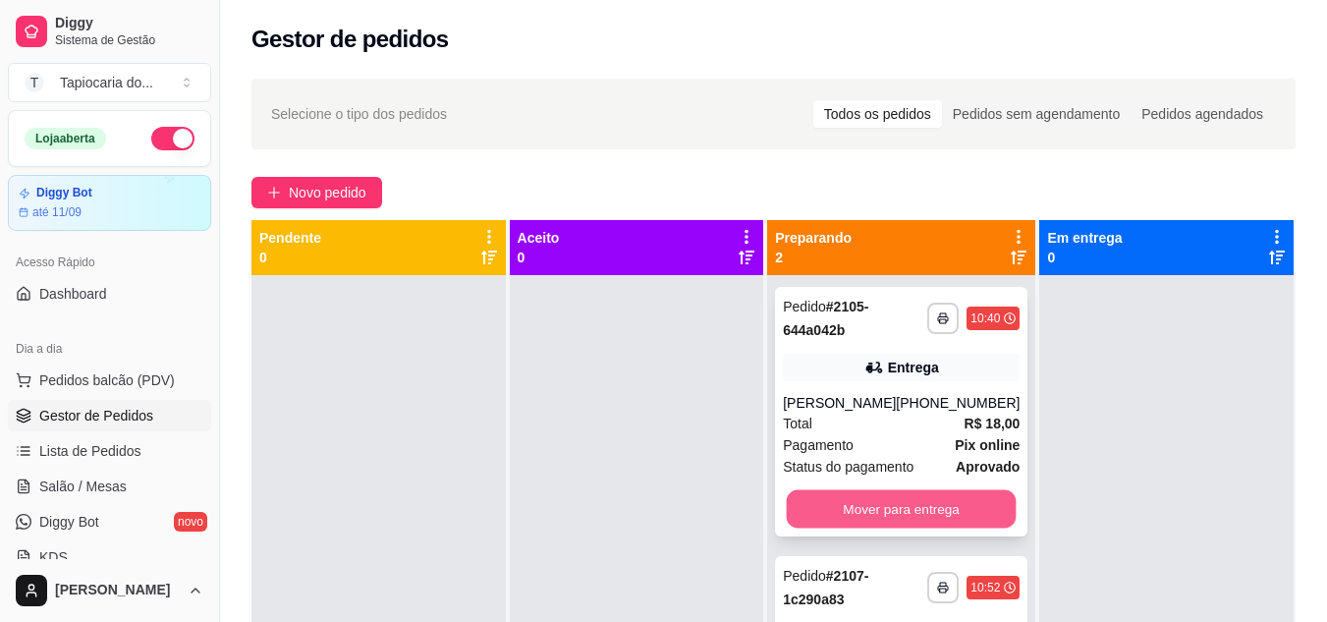
click at [944, 509] on button "Mover para entrega" at bounding box center [902, 509] width 230 height 38
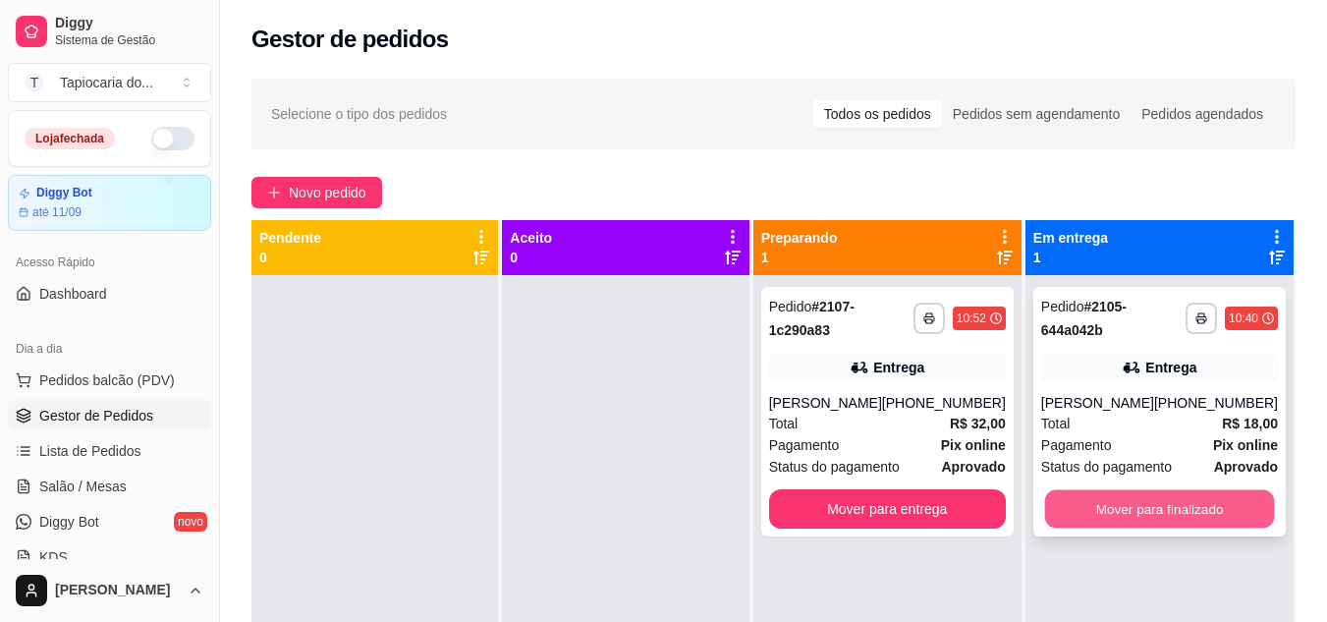
click at [1163, 509] on button "Mover para finalizado" at bounding box center [1159, 509] width 230 height 38
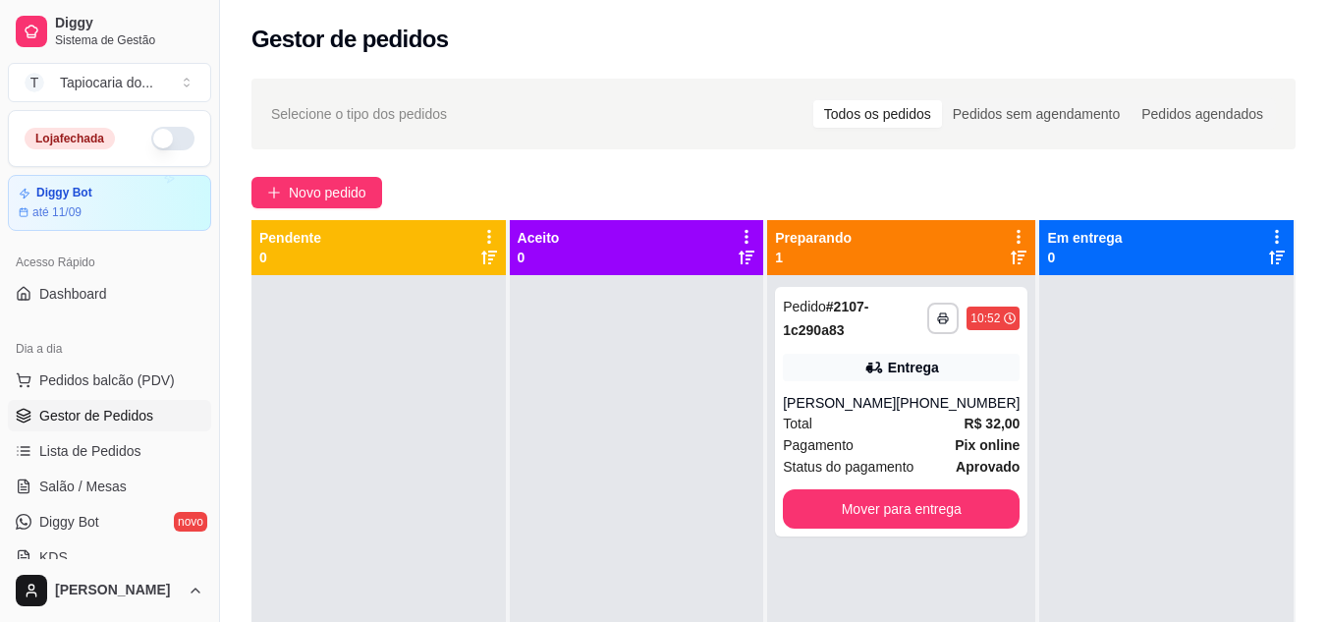
click at [1197, 443] on div at bounding box center [1167, 586] width 254 height 622
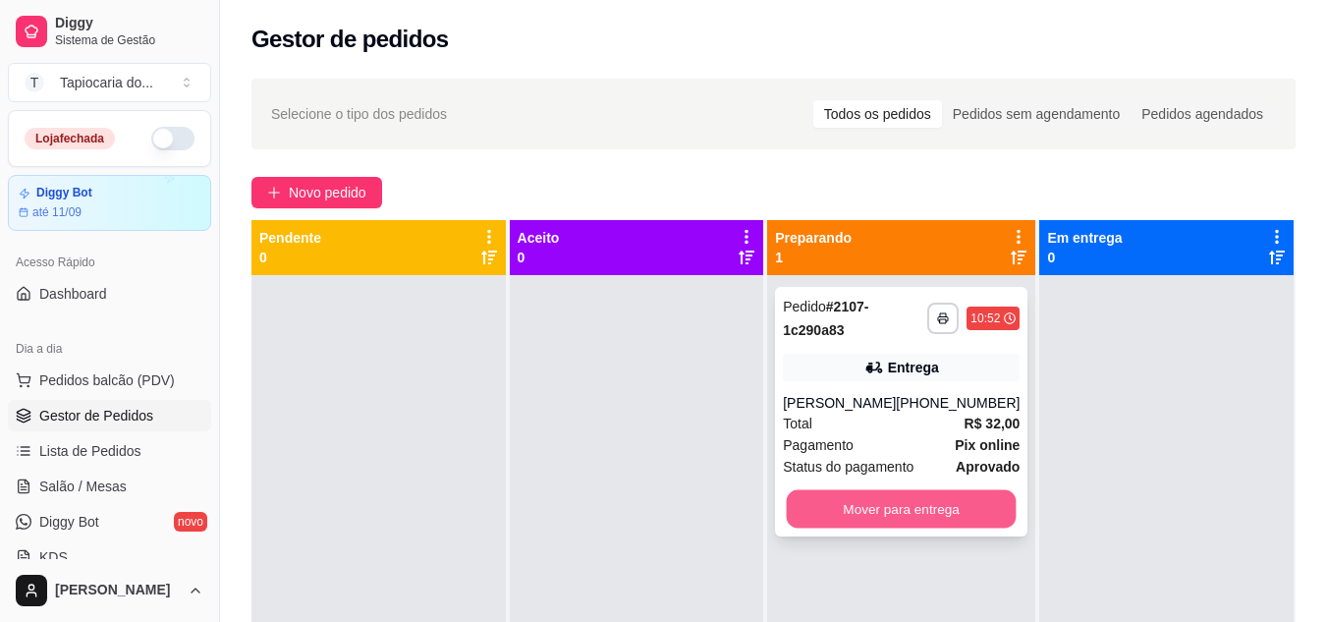
click at [909, 495] on button "Mover para entrega" at bounding box center [902, 509] width 230 height 38
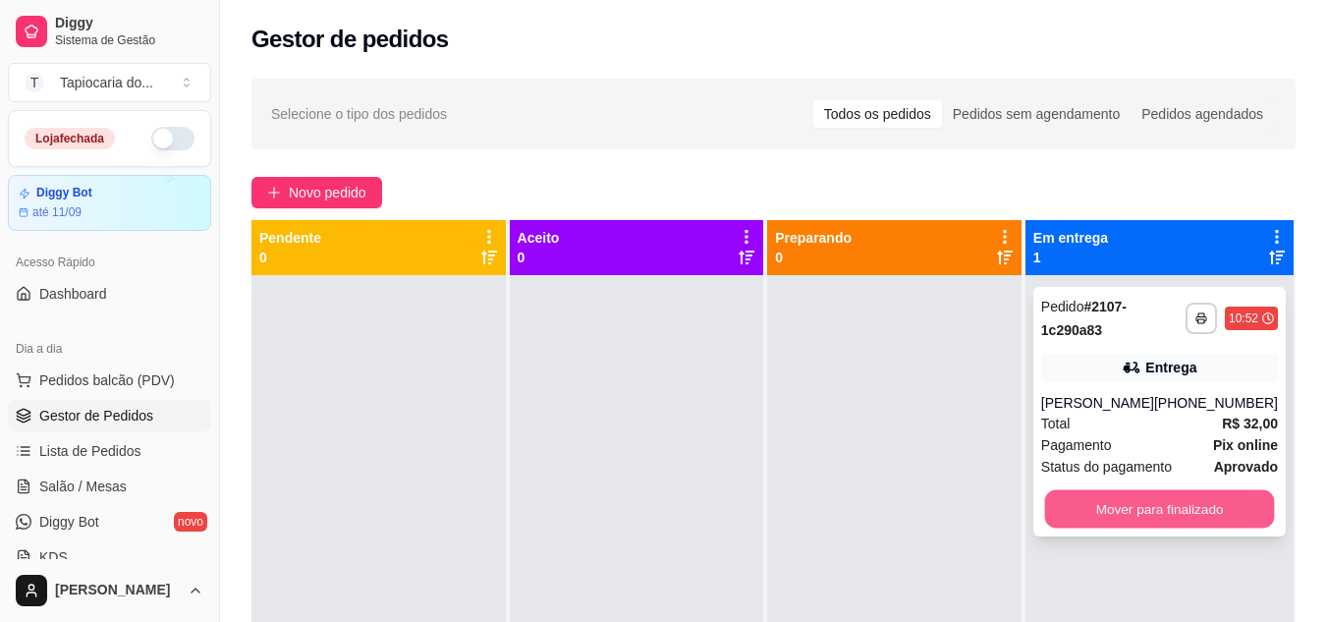
click at [1126, 499] on button "Mover para finalizado" at bounding box center [1159, 509] width 230 height 38
